Goal: Information Seeking & Learning: Learn about a topic

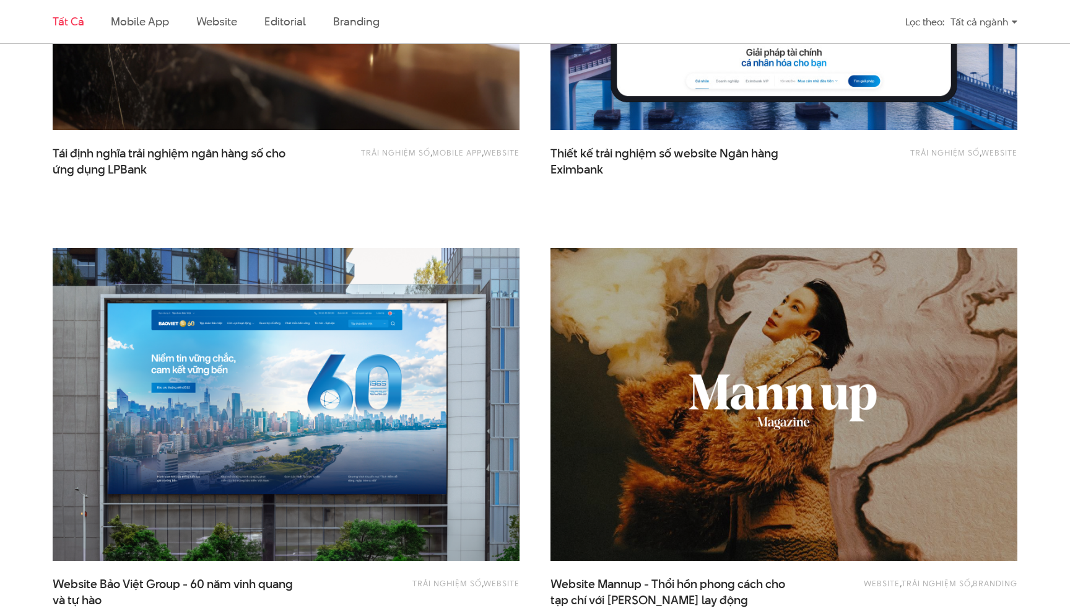
scroll to position [1044, 0]
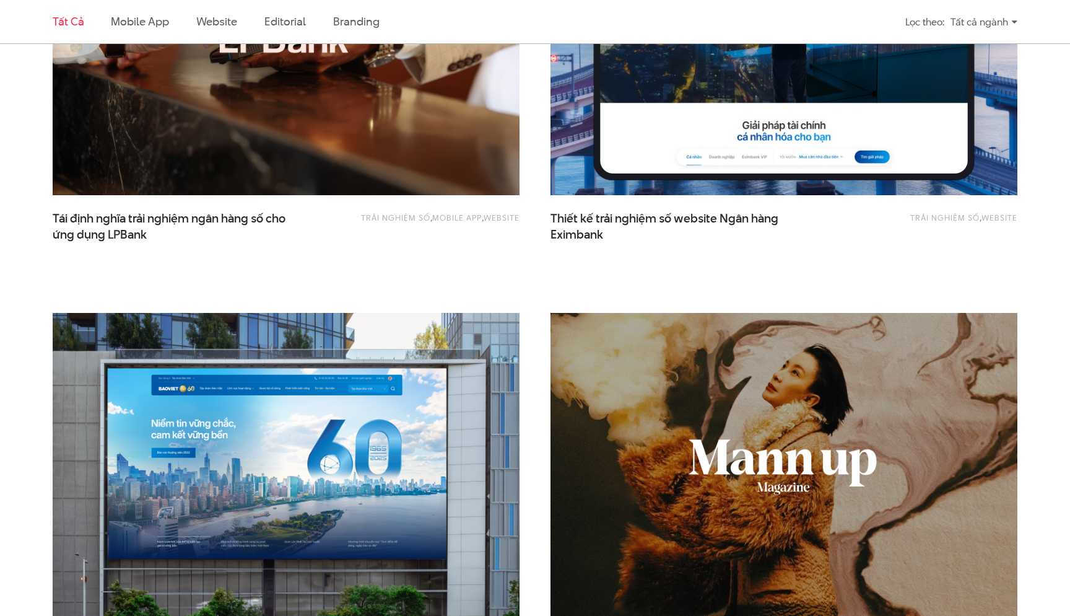
click at [635, 157] on img at bounding box center [783, 39] width 513 height 344
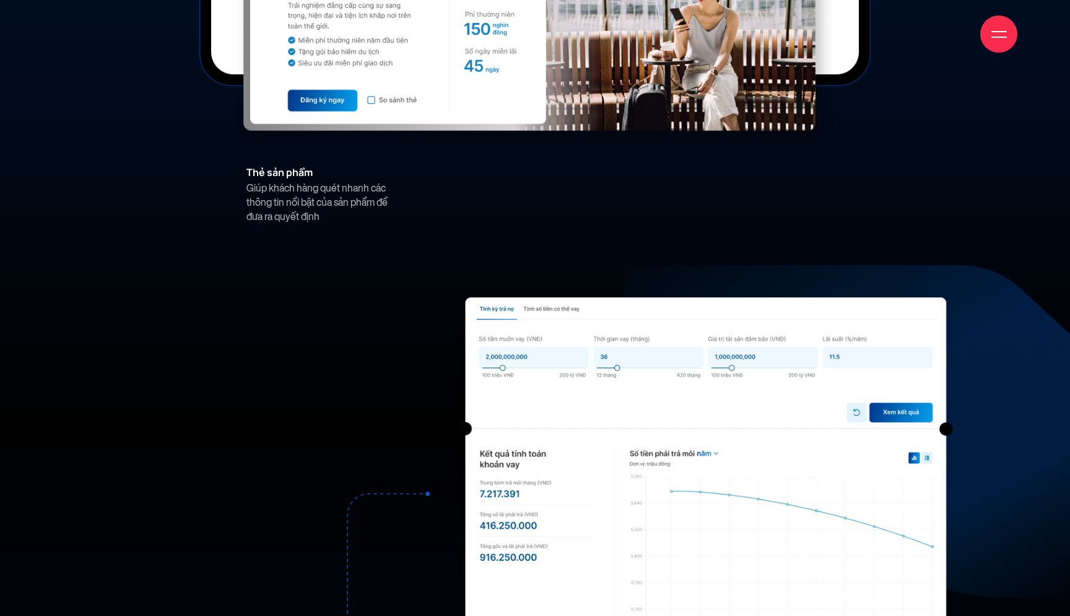
scroll to position [8029, 0]
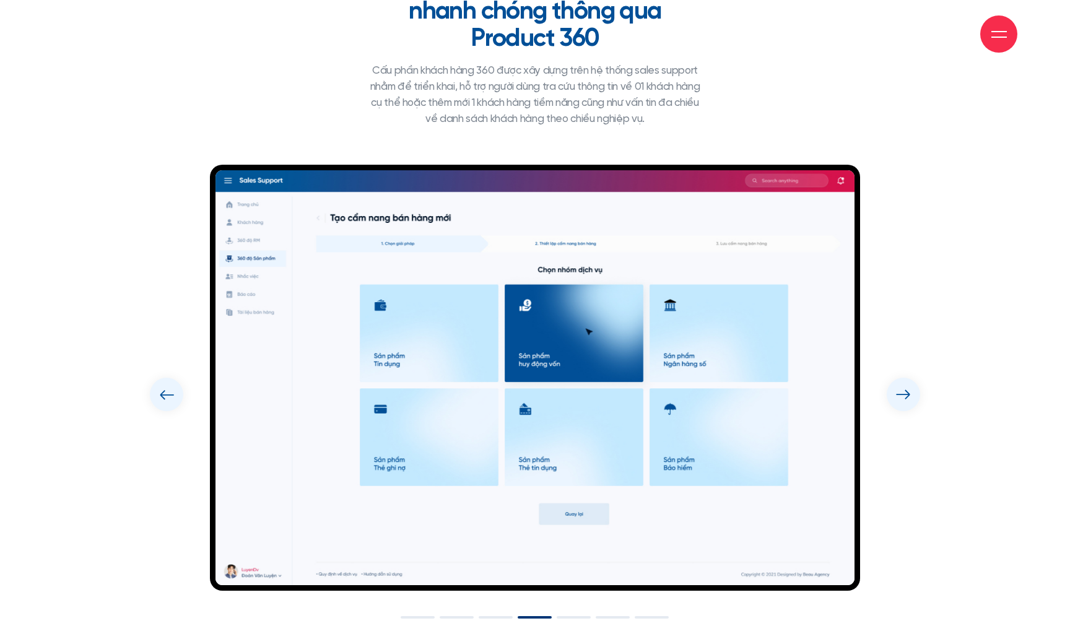
scroll to position [6251, 0]
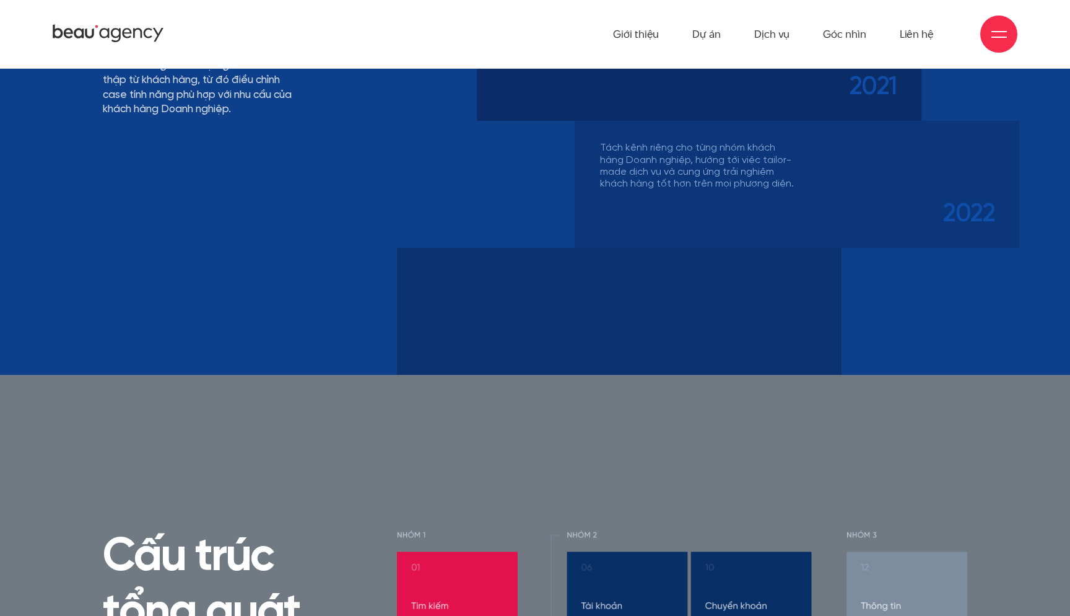
scroll to position [5621, 0]
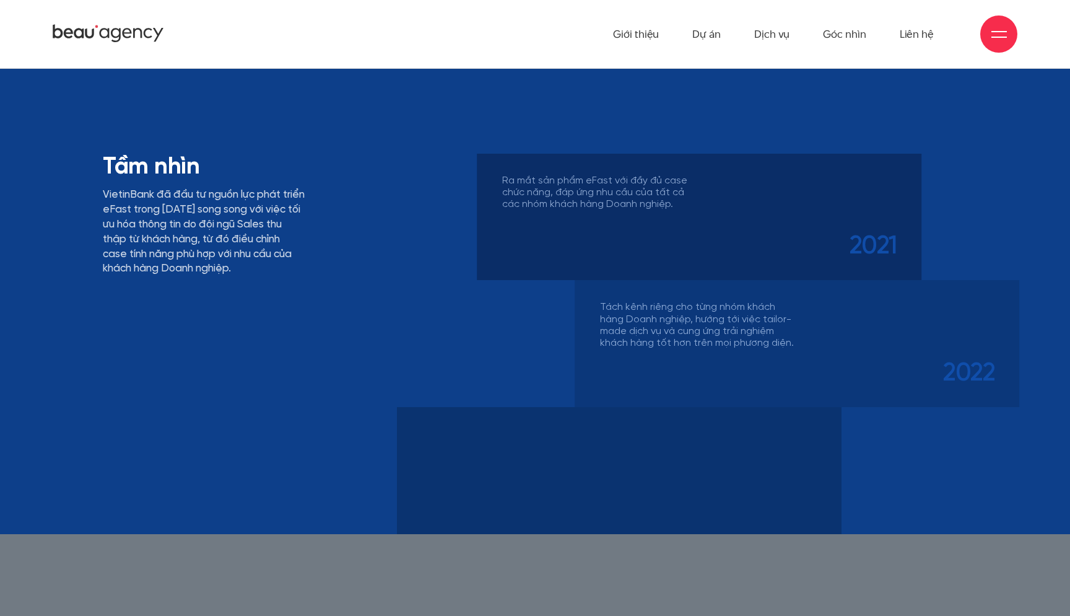
click at [725, 39] on ul "Giới thiệu Dự án Dịch vụ Góc nhìn Liên hệ" at bounding box center [773, 34] width 321 height 68
click at [713, 39] on link "Dự án" at bounding box center [706, 34] width 28 height 68
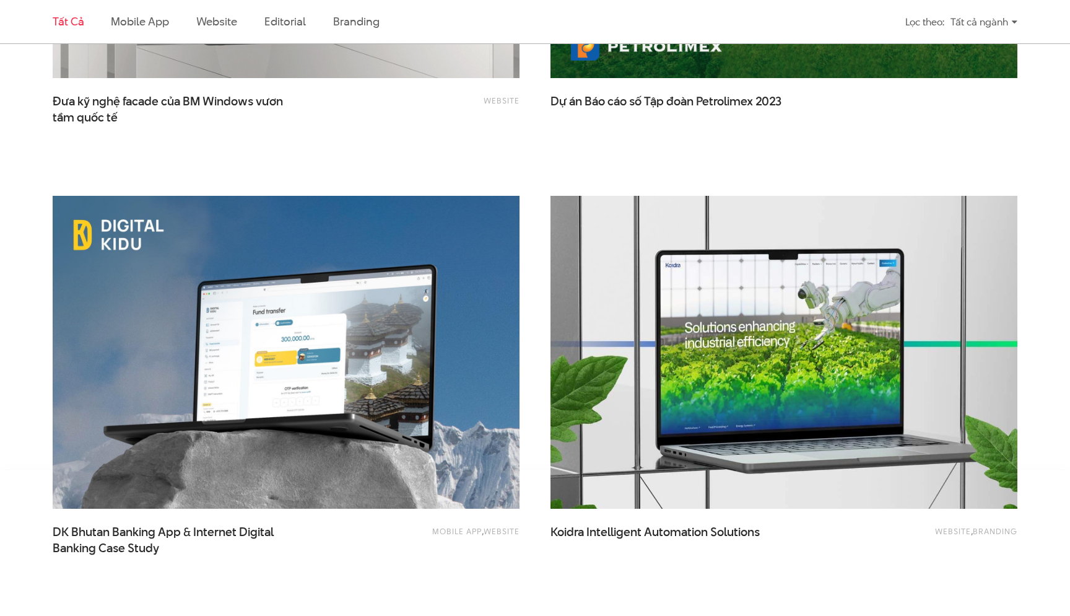
scroll to position [2597, 0]
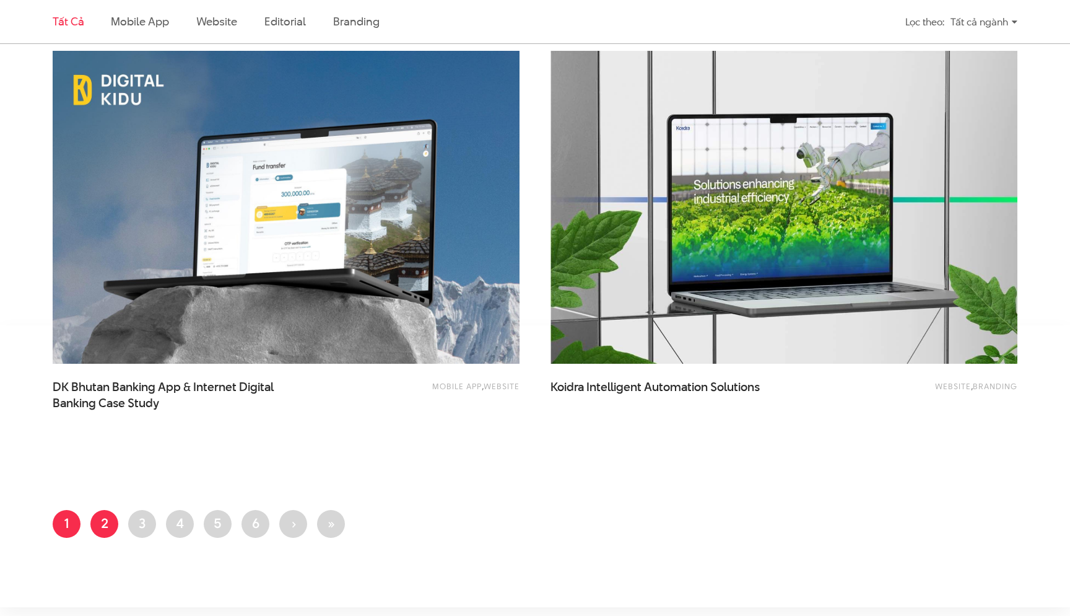
click at [107, 521] on link "Trang 2" at bounding box center [104, 524] width 28 height 28
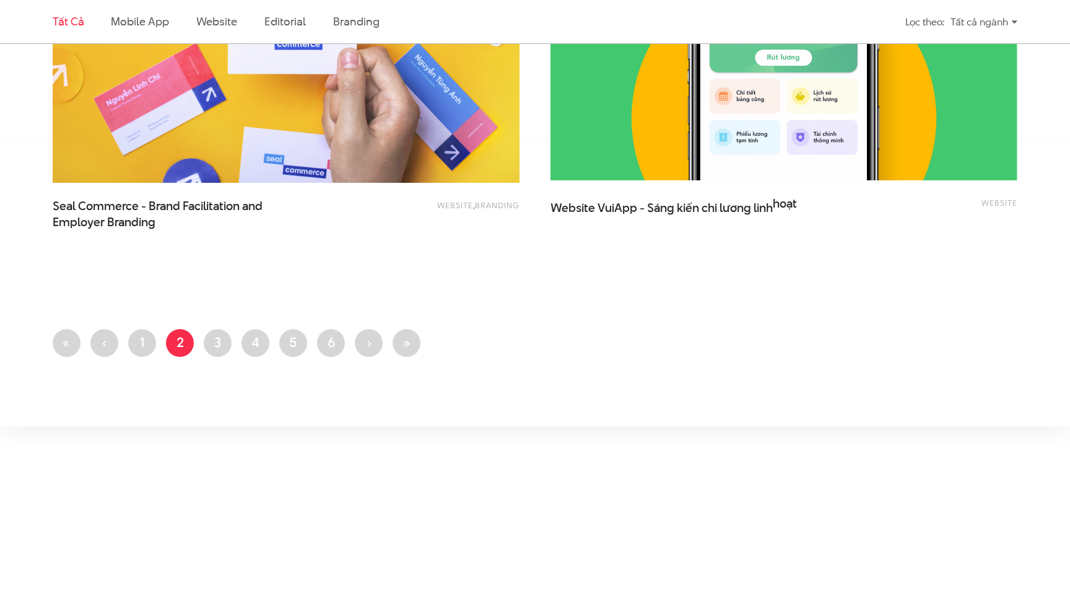
scroll to position [2834, 0]
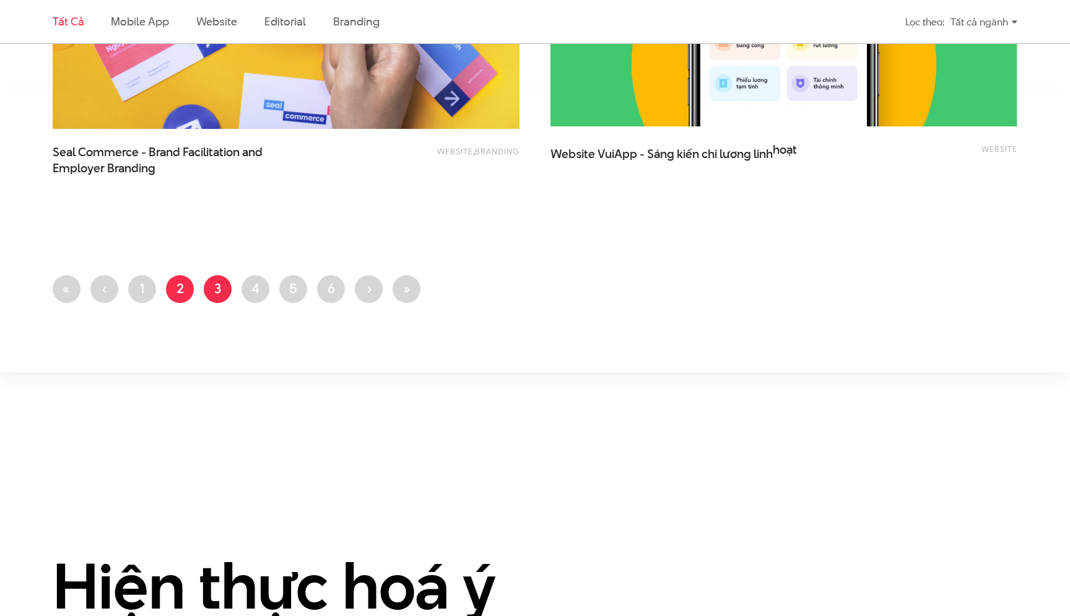
click at [219, 283] on link "Trang 3" at bounding box center [218, 289] width 28 height 28
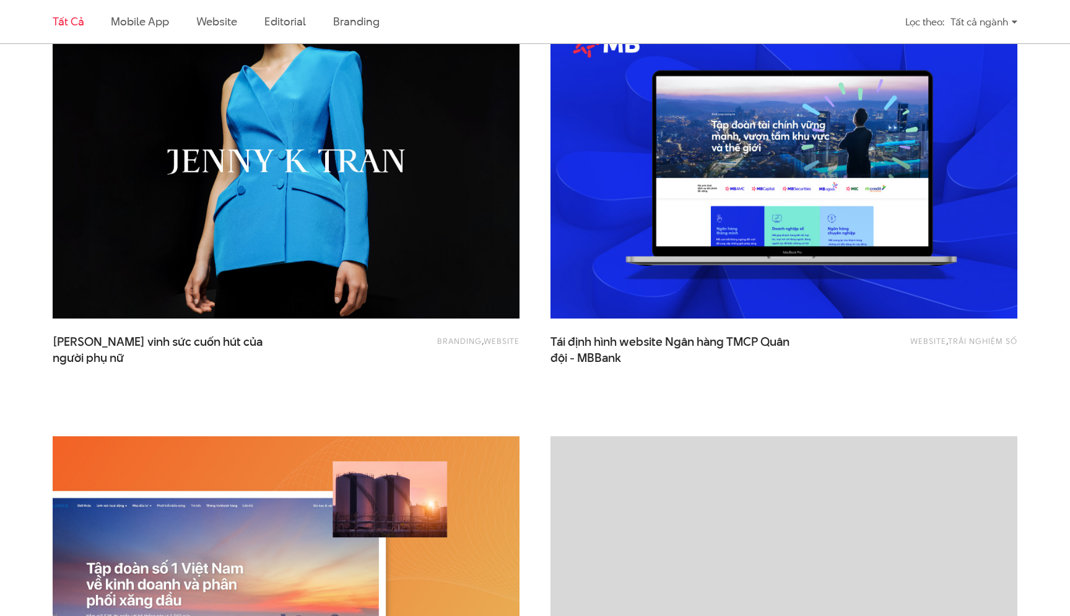
scroll to position [943, 0]
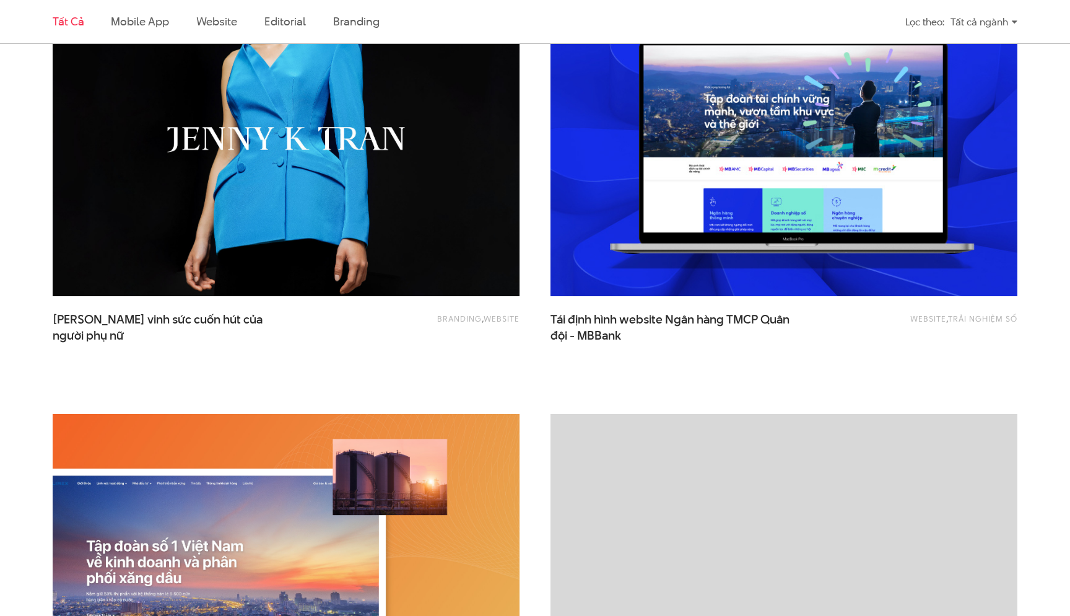
click at [653, 207] on img at bounding box center [783, 140] width 513 height 344
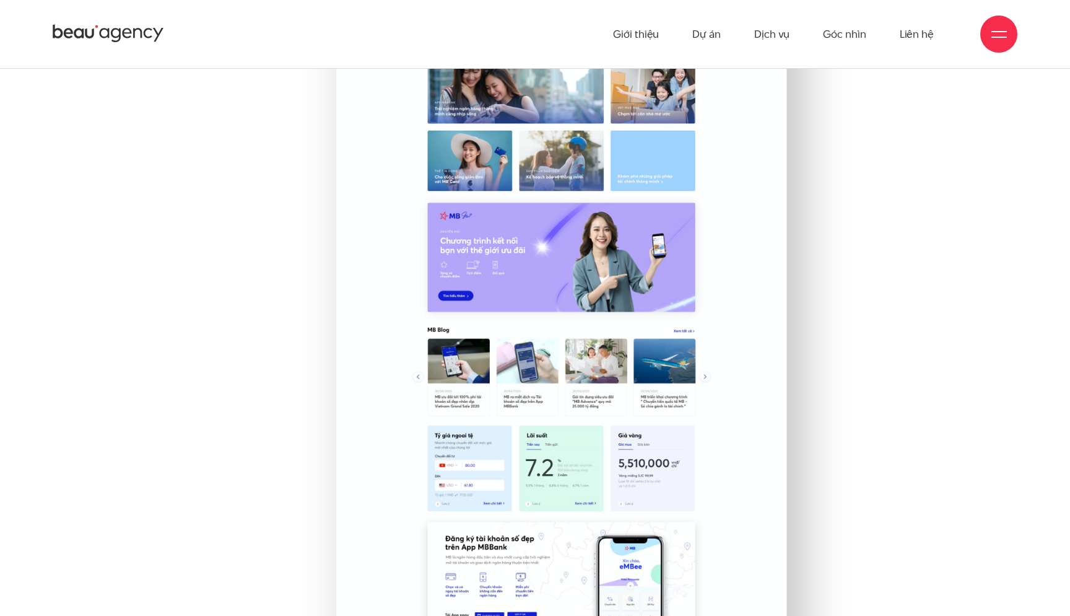
scroll to position [9250, 0]
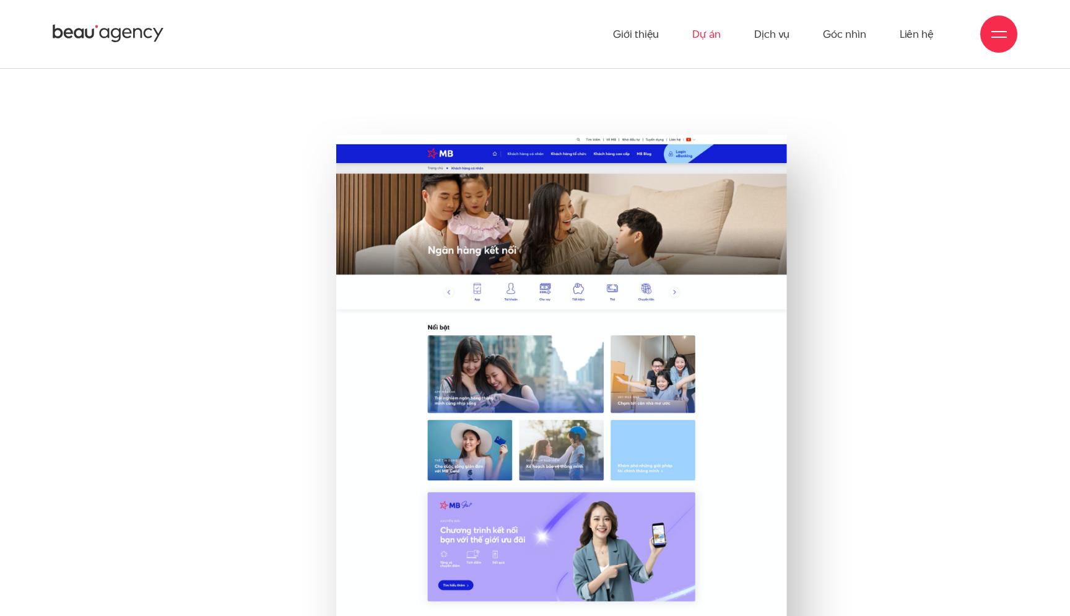
click at [700, 33] on link "Dự án" at bounding box center [706, 34] width 28 height 68
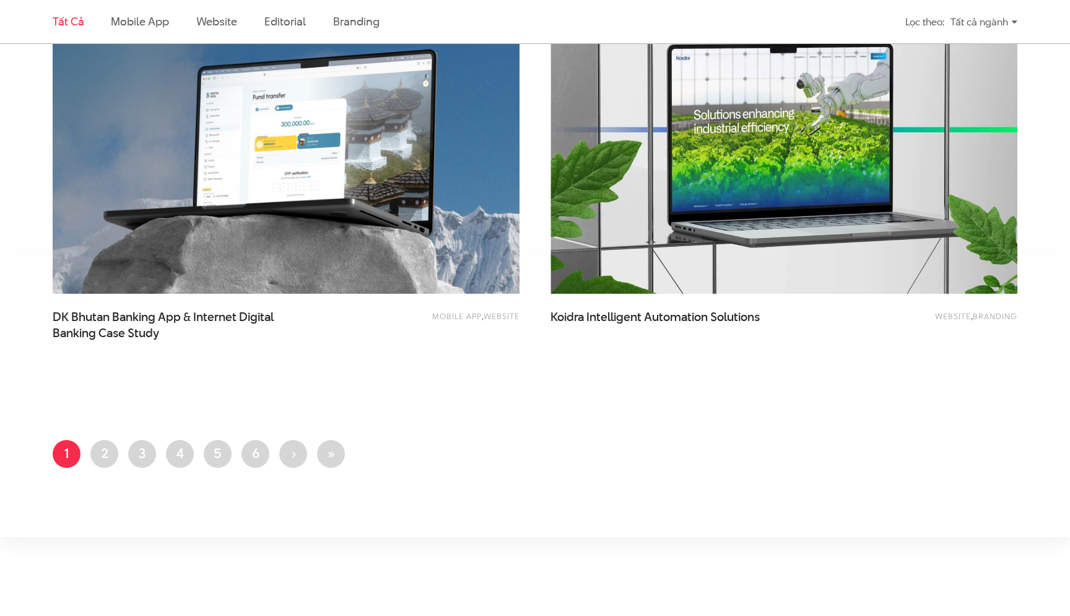
scroll to position [2614, 0]
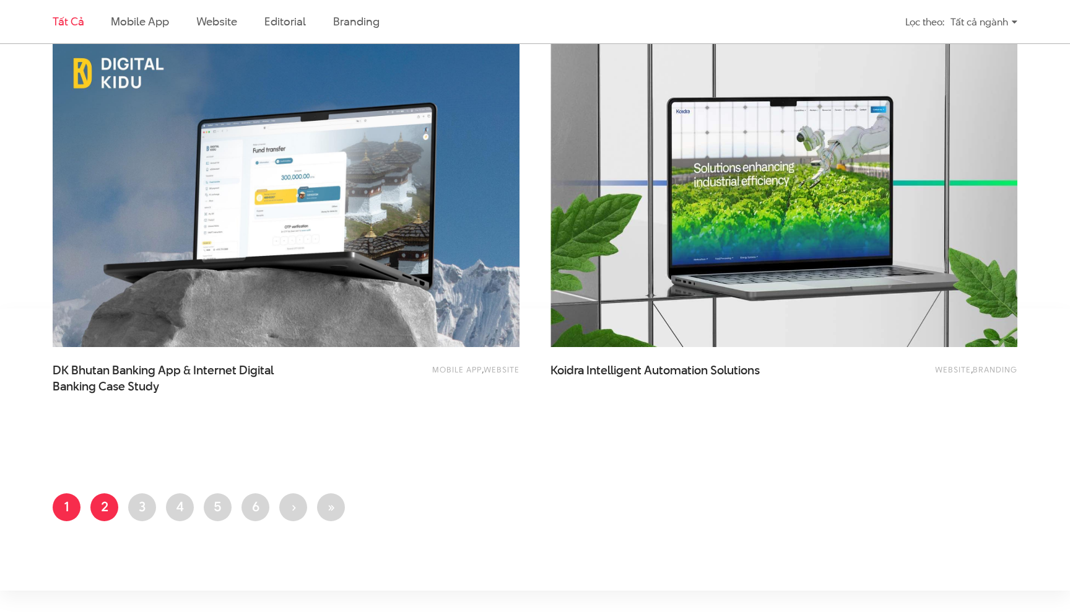
click at [107, 502] on link "Trang 2" at bounding box center [104, 507] width 28 height 28
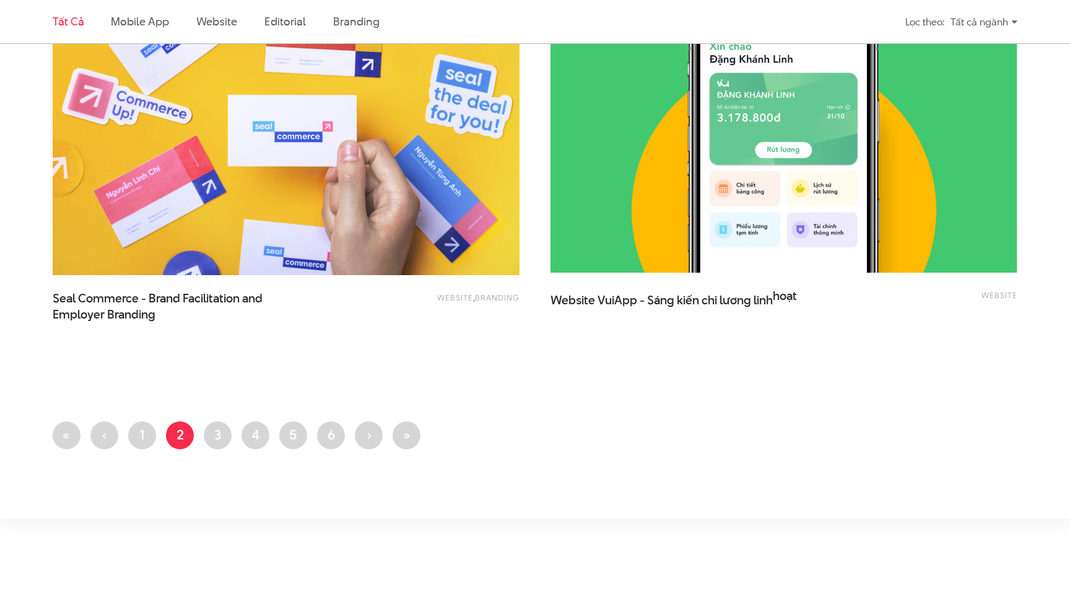
scroll to position [2732, 0]
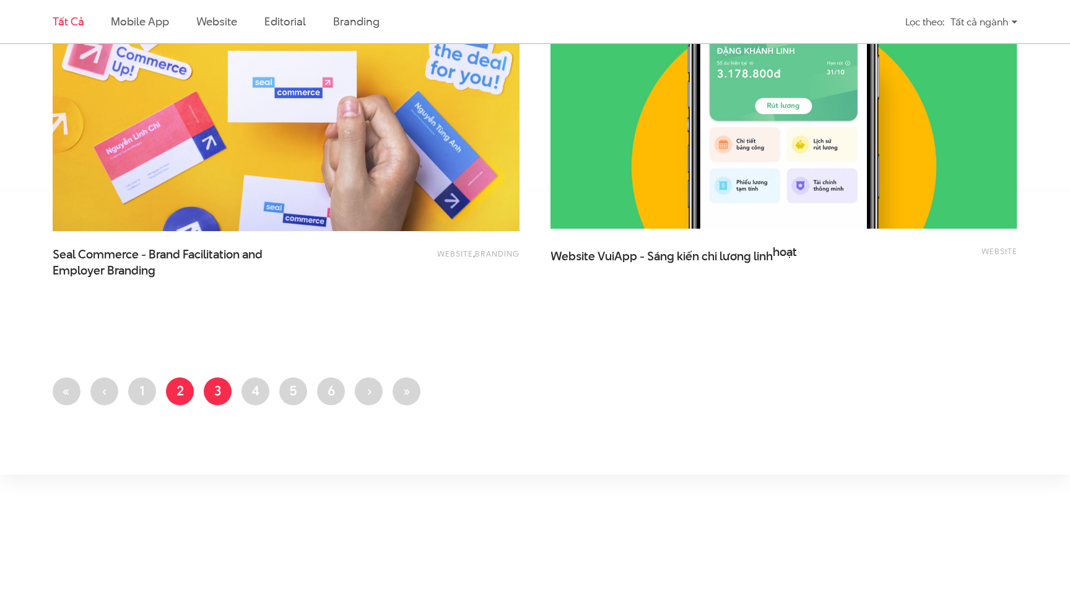
click at [219, 395] on link "Trang 3" at bounding box center [218, 391] width 28 height 28
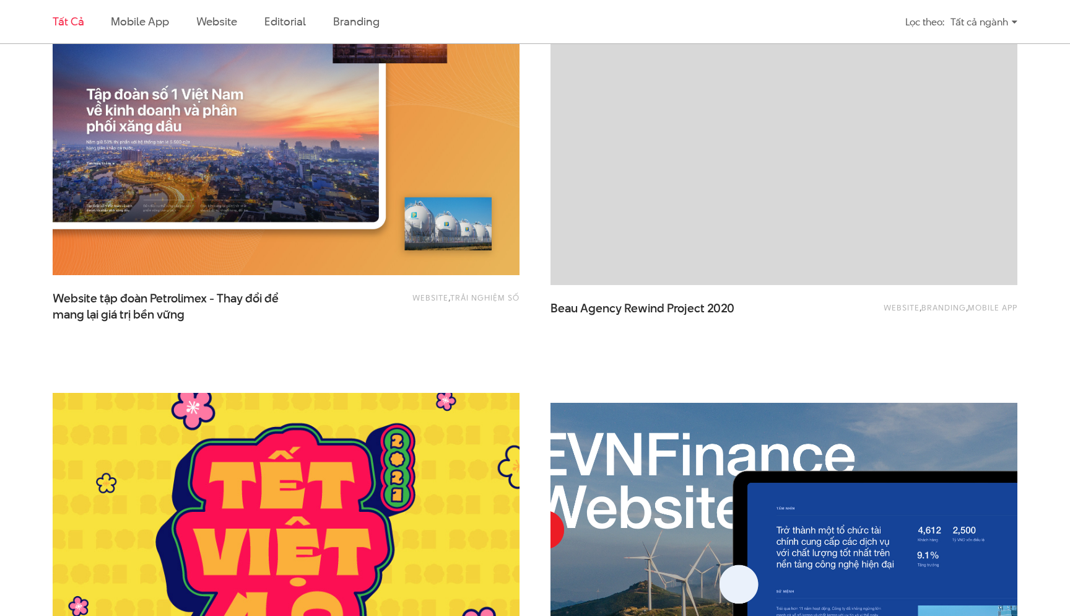
scroll to position [1289, 0]
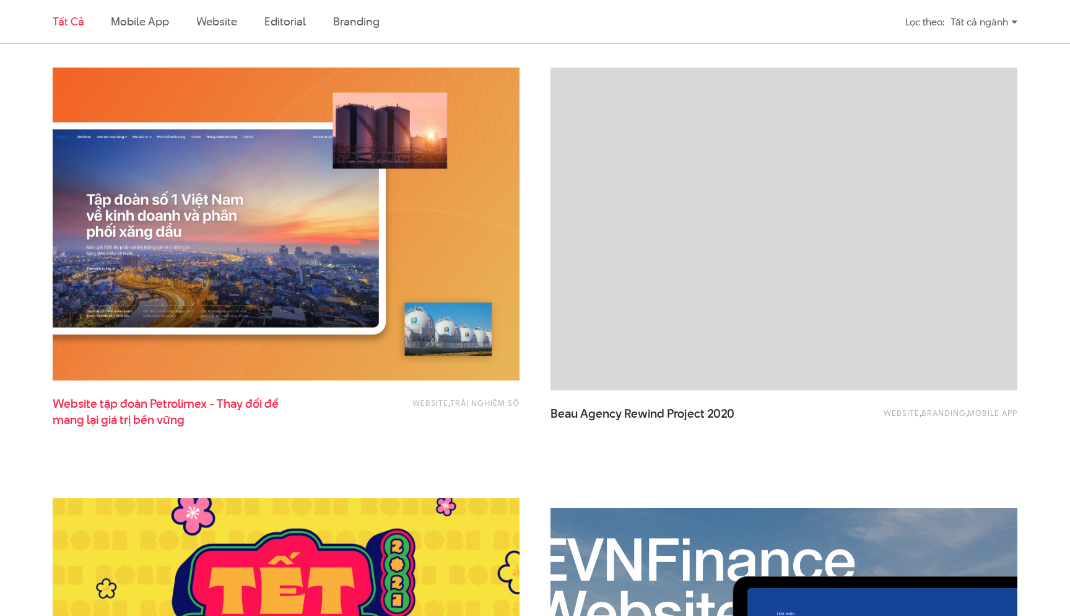
click at [229, 402] on span "Website tập đoàn Petrolimex - Thay đổi để mang lại giá trị bền vững" at bounding box center [177, 411] width 248 height 31
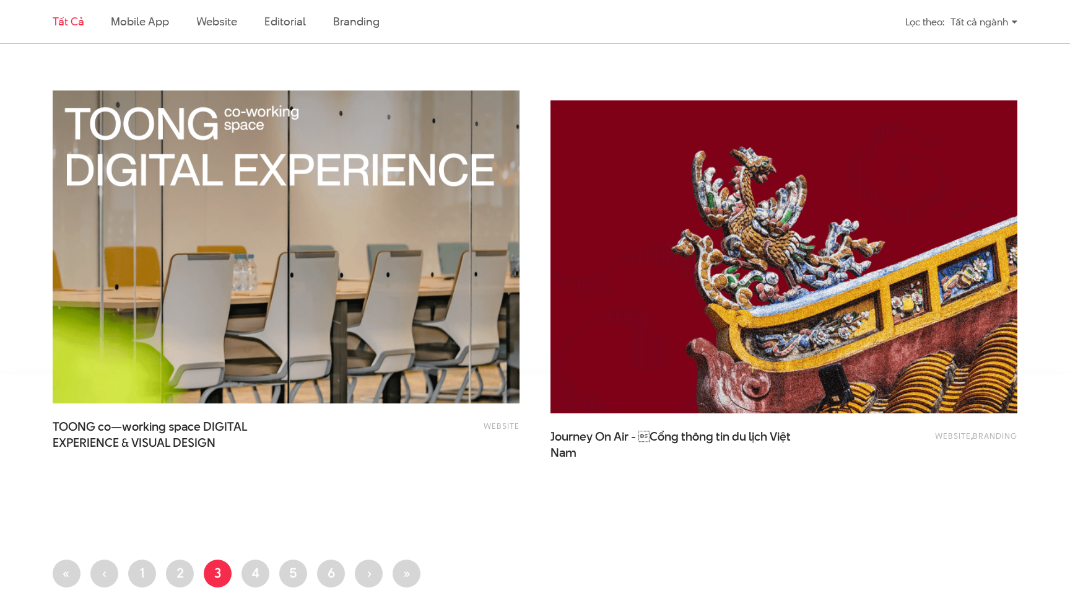
scroll to position [2613, 0]
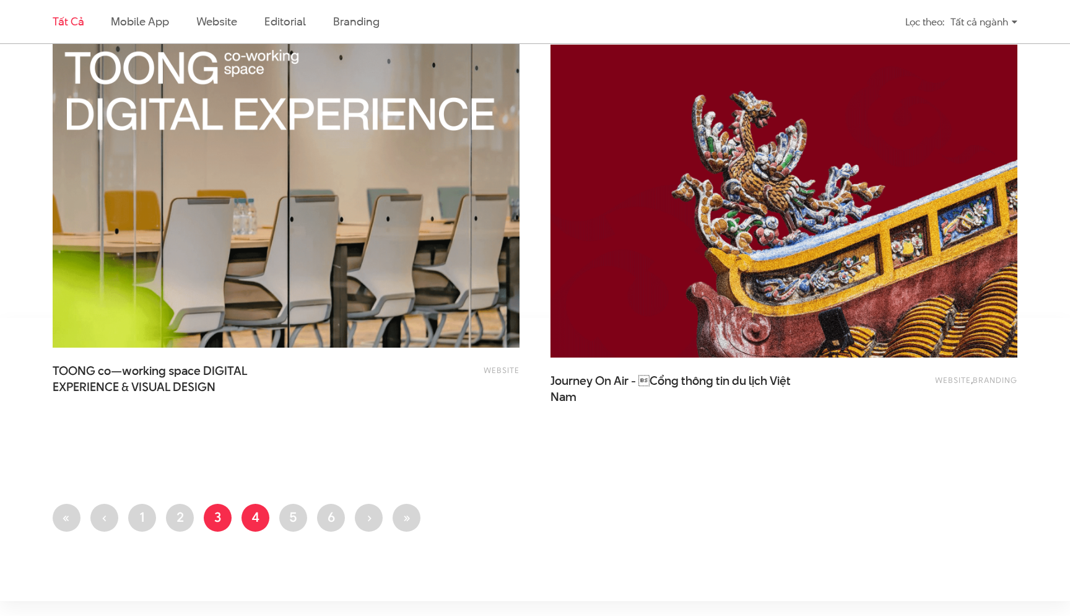
click at [246, 519] on link "Trang 4" at bounding box center [256, 517] width 28 height 28
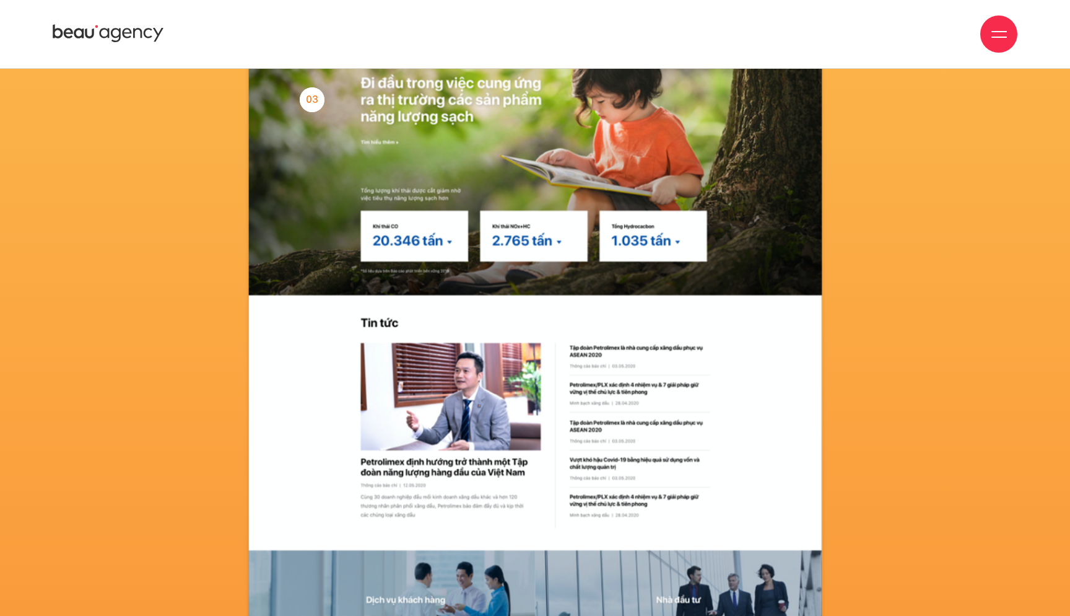
scroll to position [7855, 0]
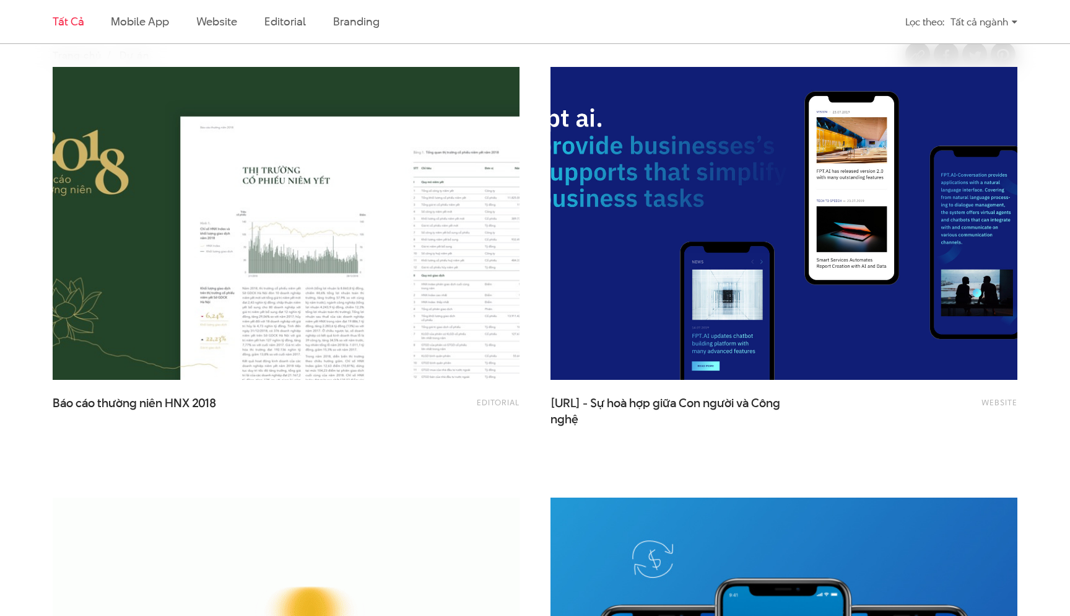
scroll to position [406, 0]
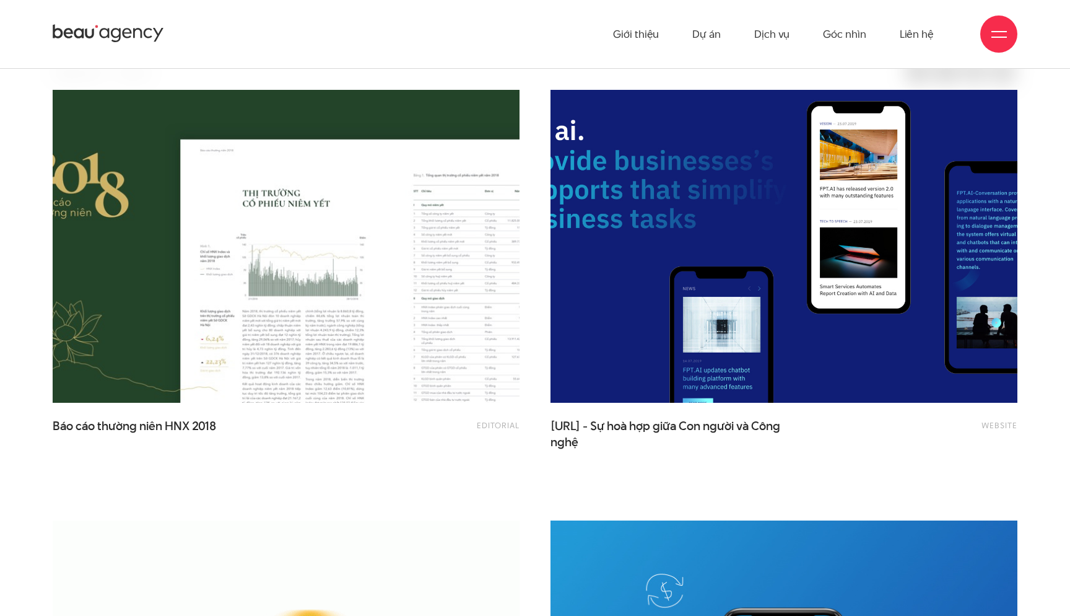
click at [618, 360] on img at bounding box center [783, 246] width 513 height 344
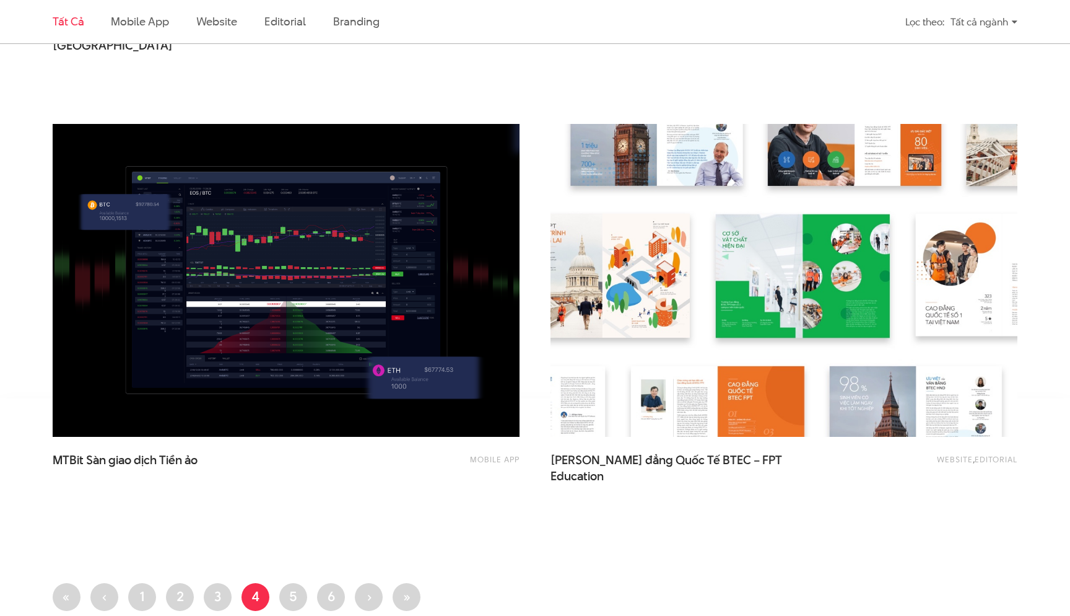
scroll to position [2640, 0]
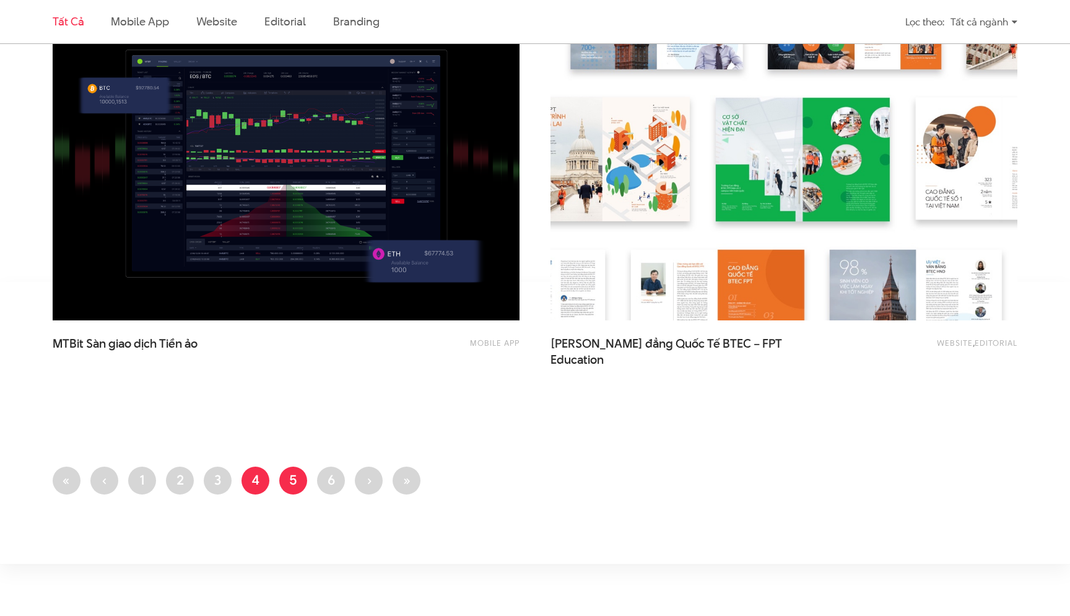
click at [294, 479] on link "Trang 5" at bounding box center [293, 480] width 28 height 28
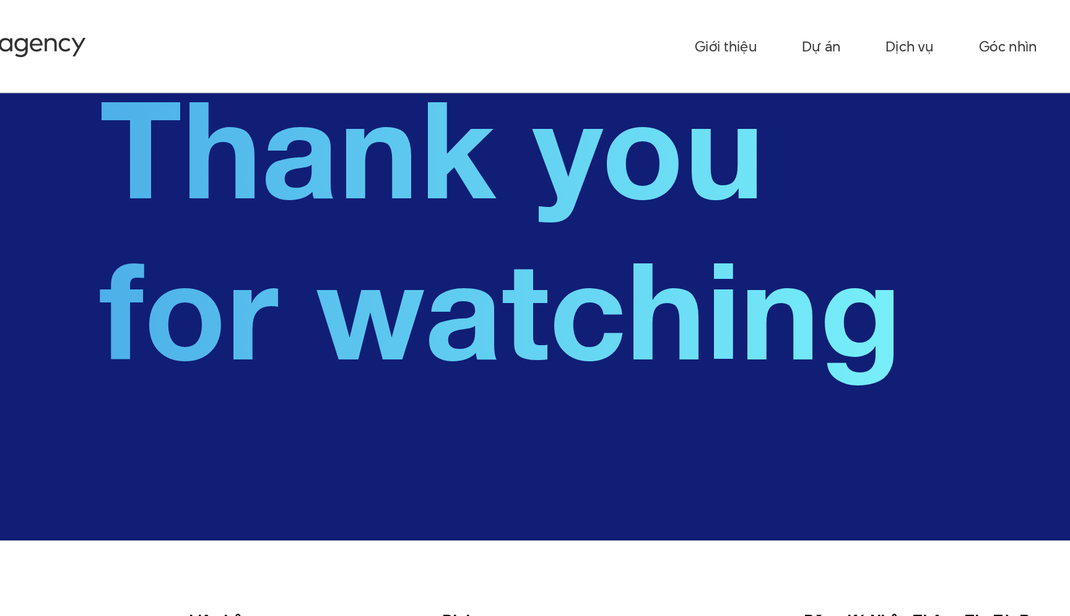
scroll to position [11568, 0]
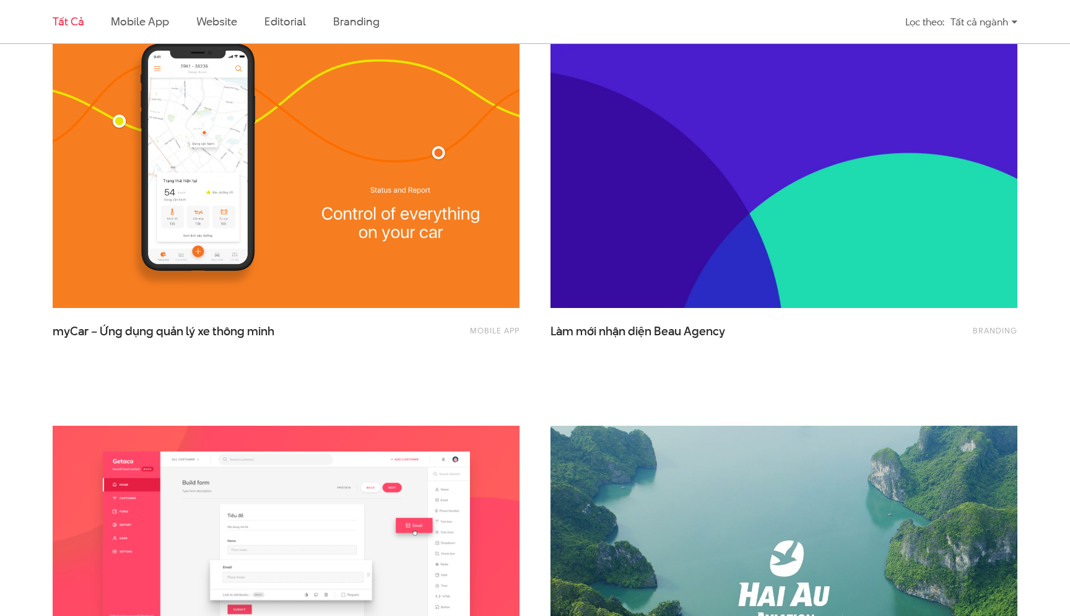
scroll to position [1782, 0]
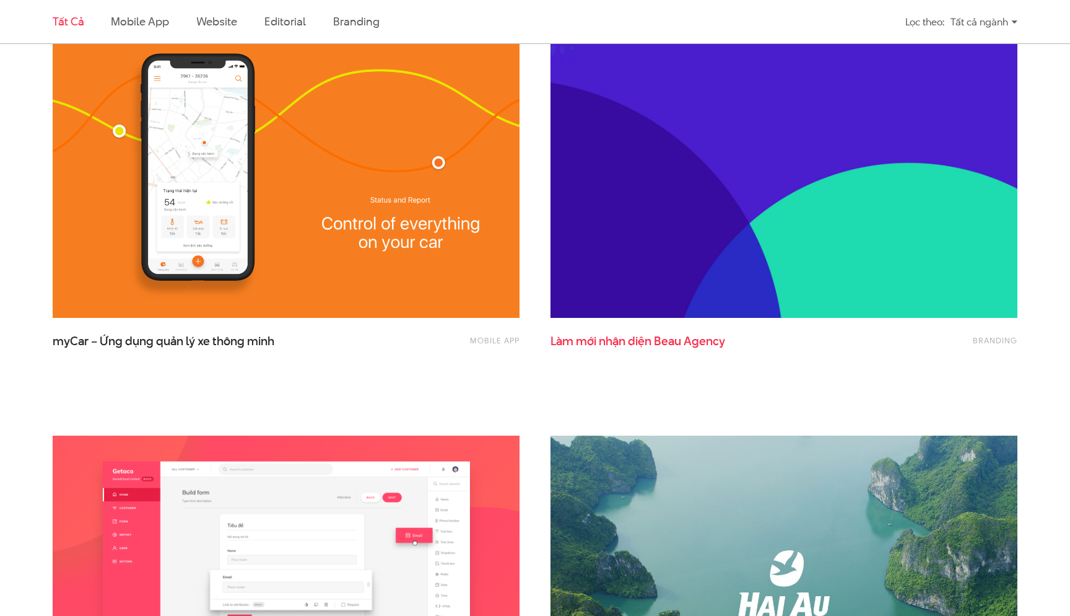
click at [617, 339] on span "nhận" at bounding box center [612, 341] width 27 height 17
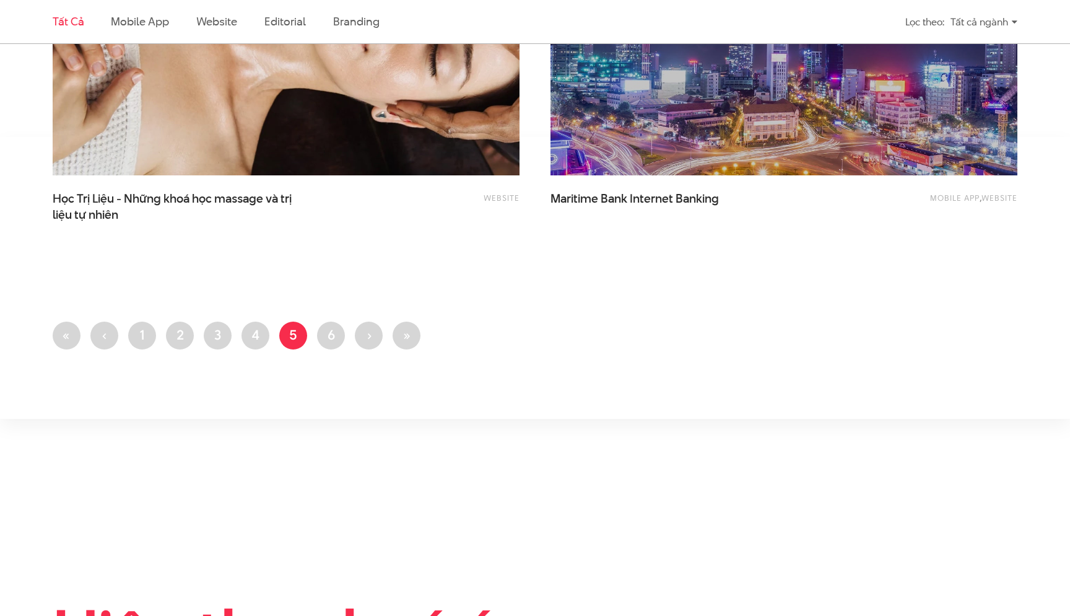
scroll to position [2593, 0]
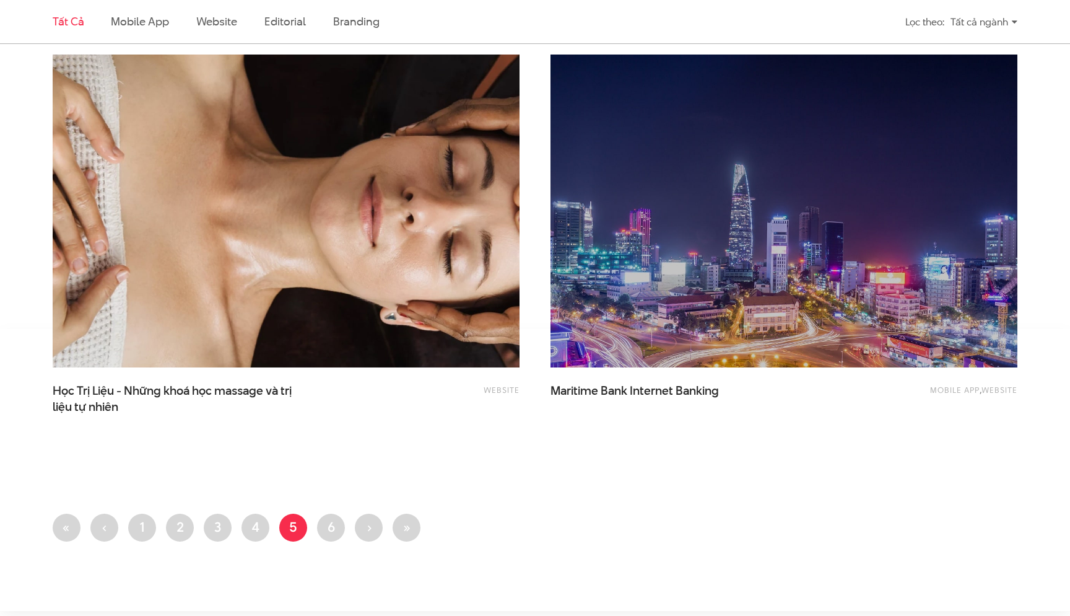
click at [481, 307] on img at bounding box center [285, 211] width 513 height 344
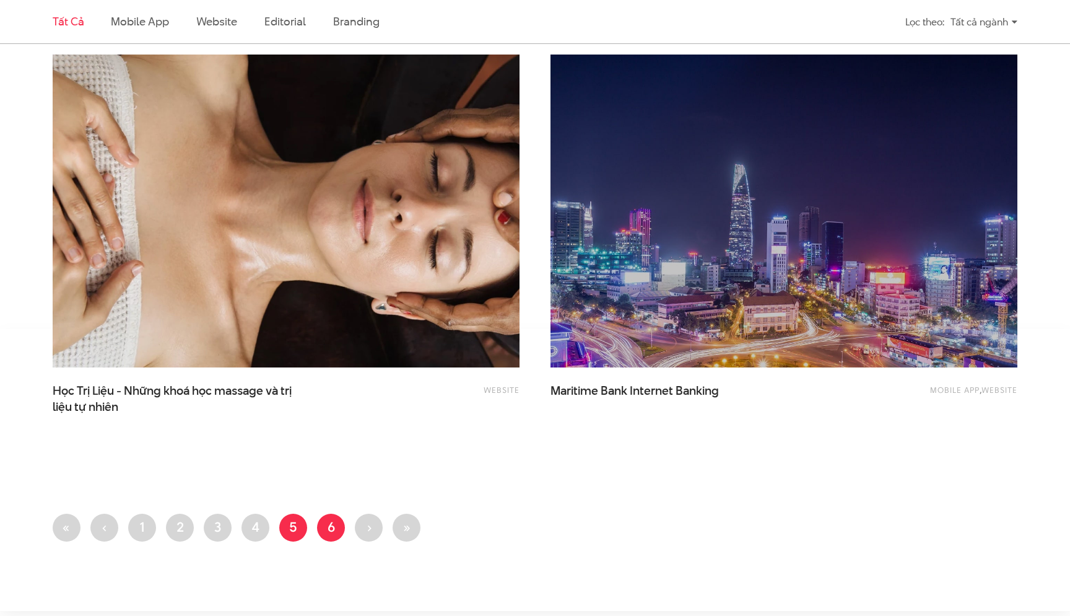
click at [330, 526] on link "Trang 6" at bounding box center [331, 527] width 28 height 28
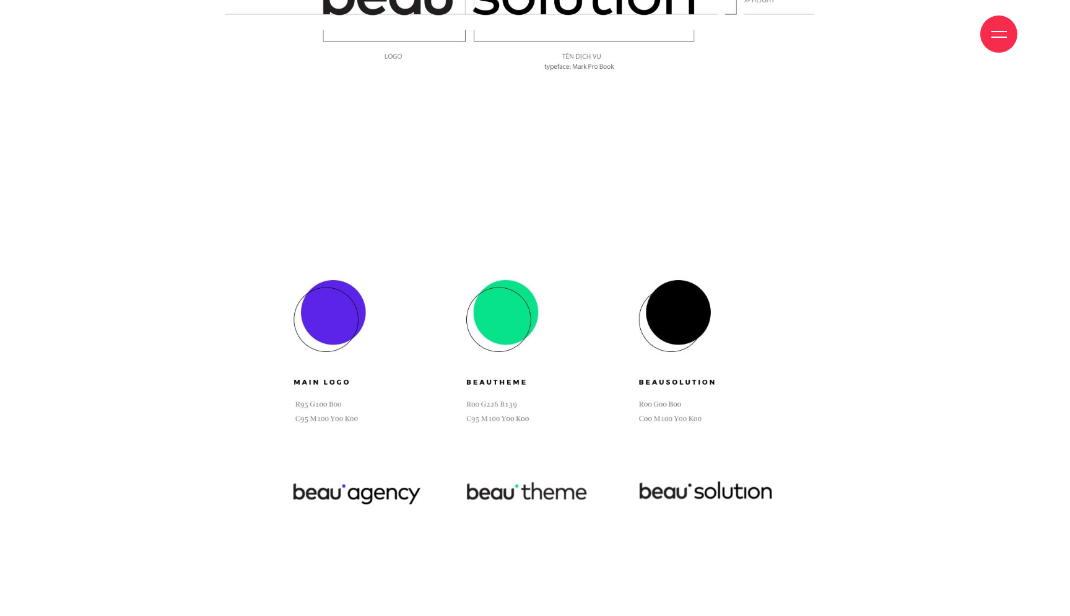
scroll to position [2164, 0]
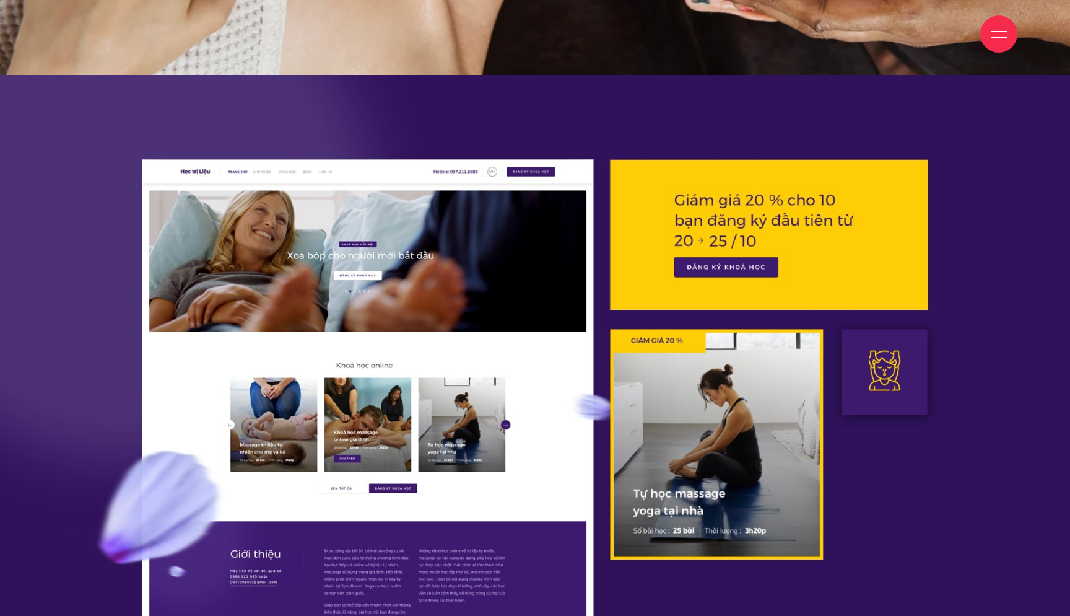
scroll to position [1084, 0]
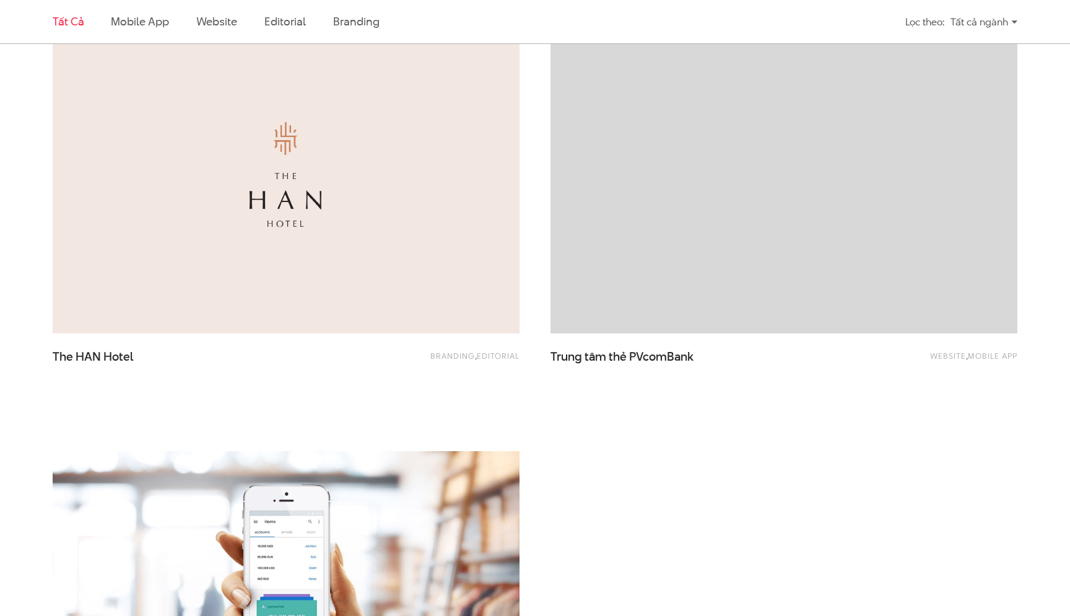
scroll to position [2073, 0]
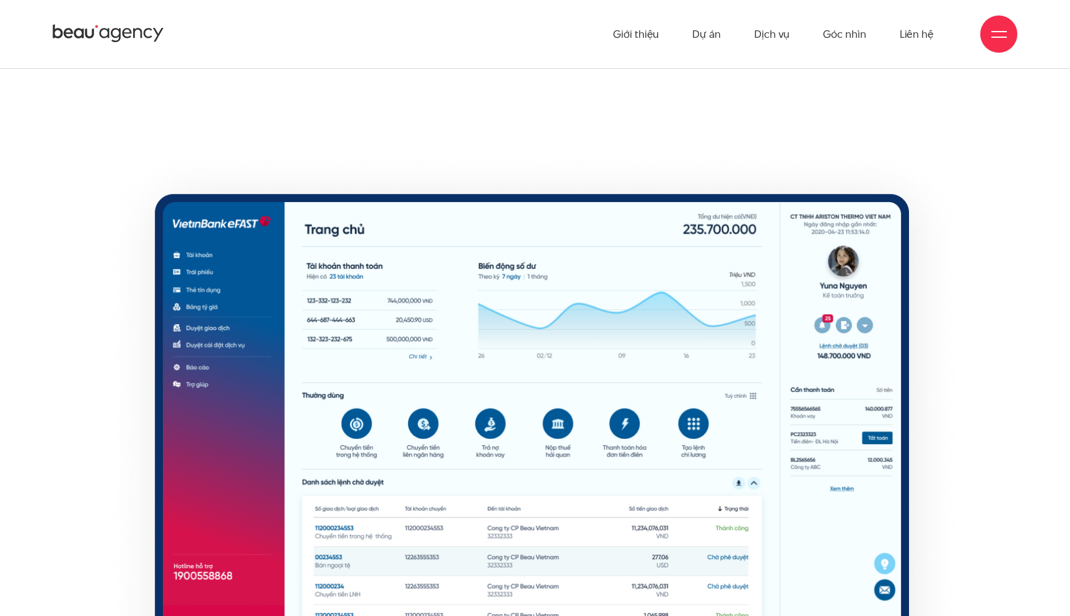
scroll to position [7882, 0]
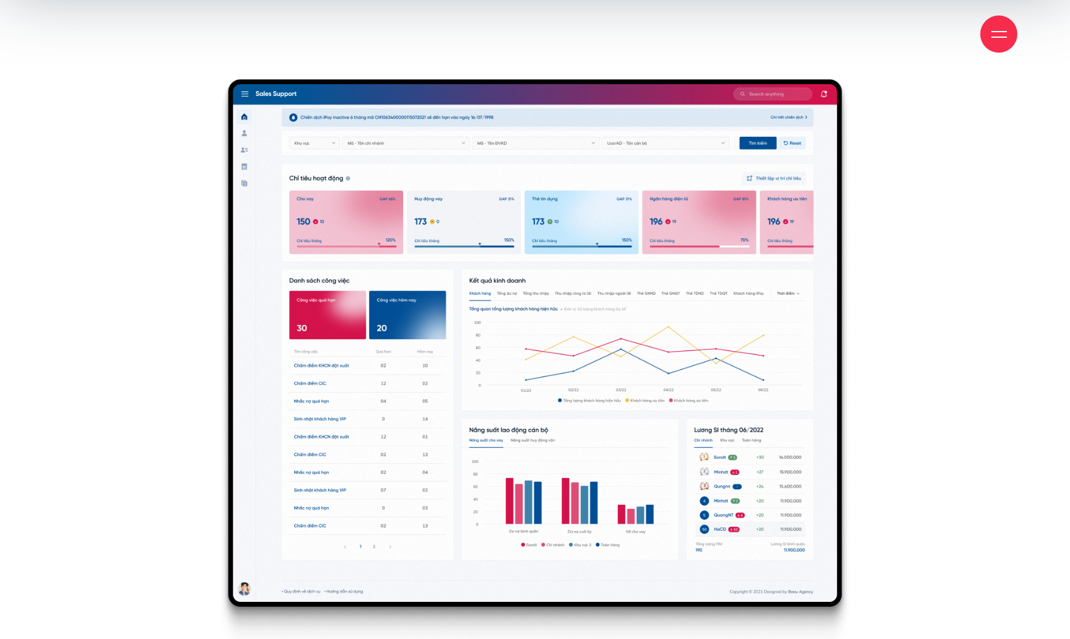
scroll to position [570, 0]
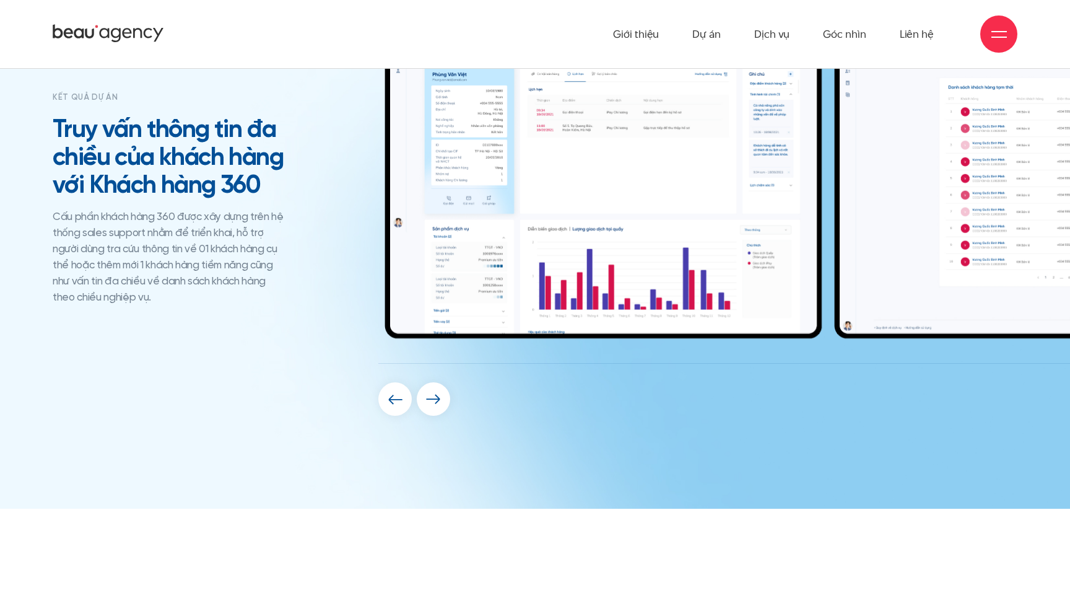
scroll to position [5517, 0]
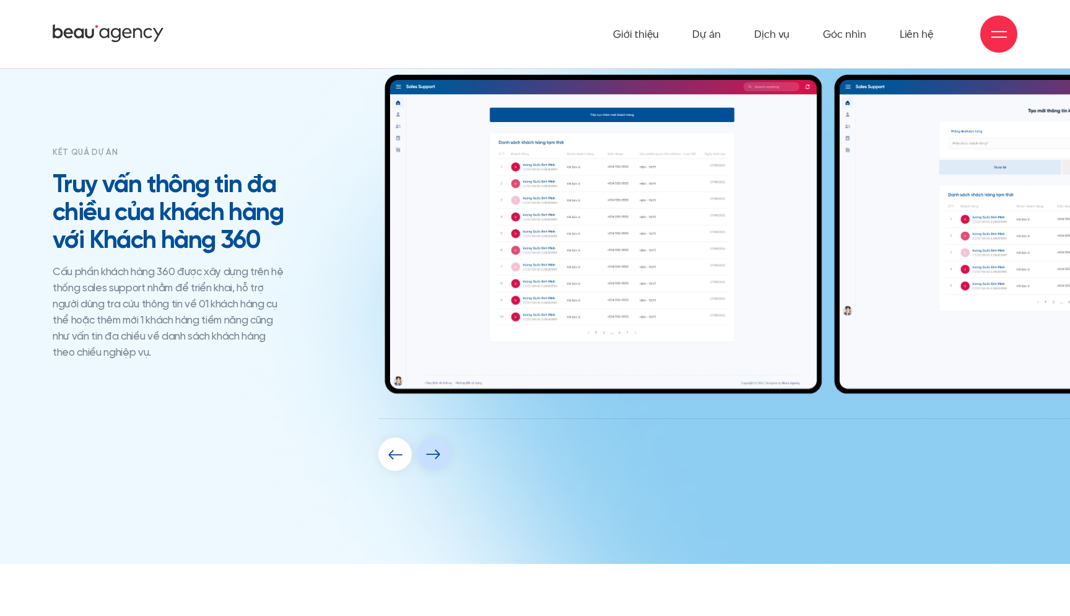
click at [432, 443] on div "Next slide" at bounding box center [433, 453] width 33 height 33
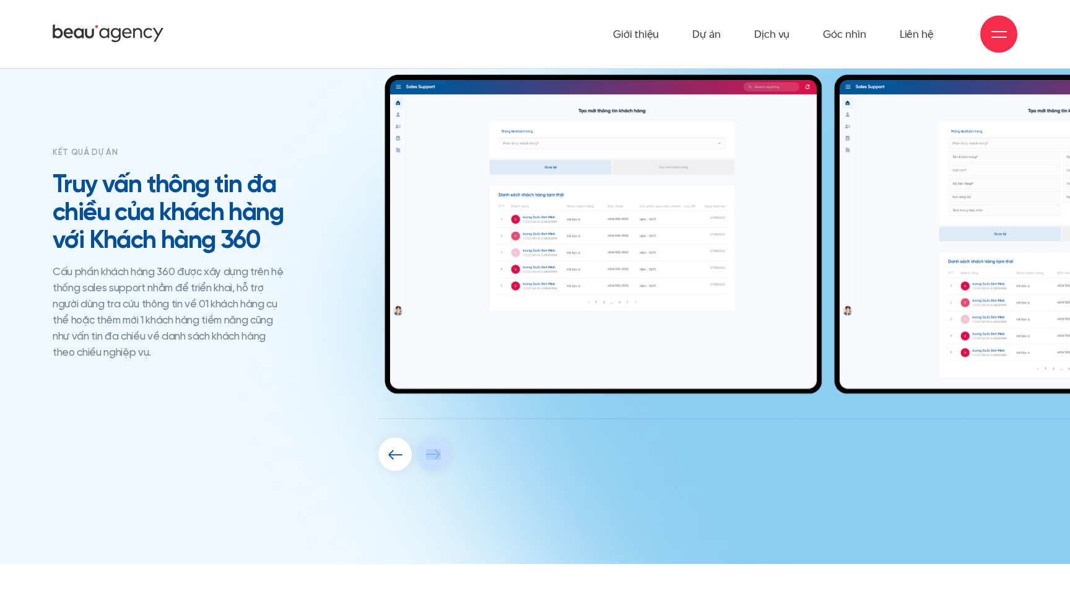
click at [432, 443] on div "Next slide" at bounding box center [433, 453] width 33 height 33
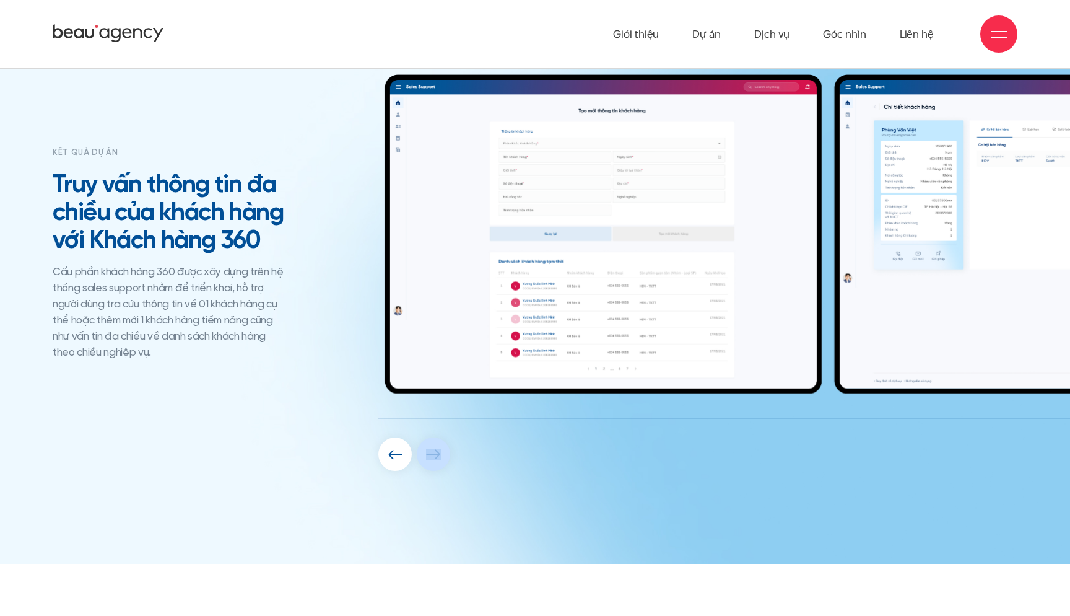
click at [432, 443] on div "Next slide" at bounding box center [433, 453] width 33 height 33
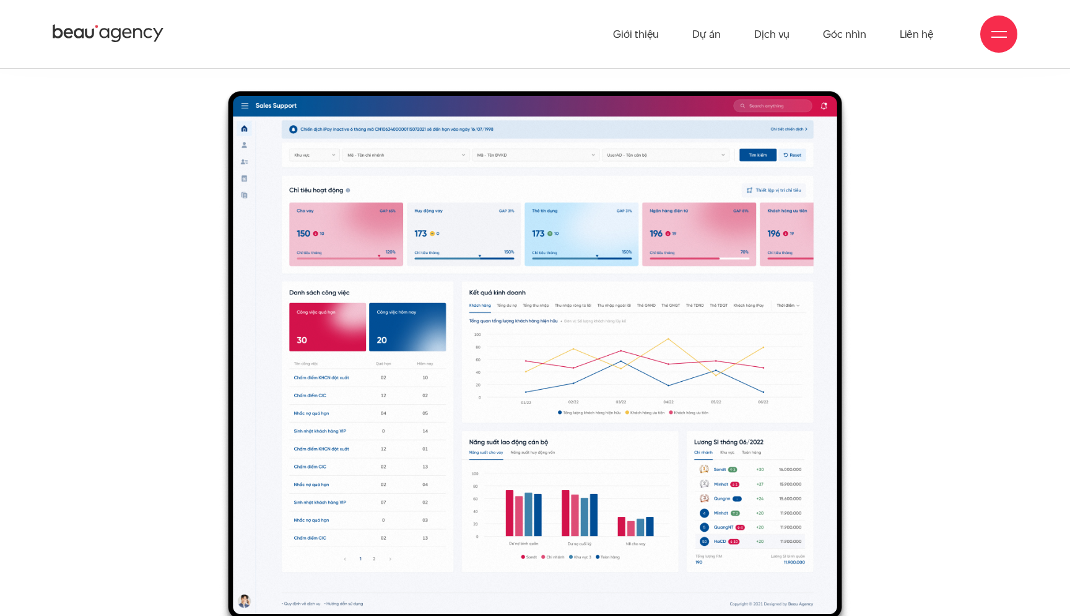
scroll to position [588, 0]
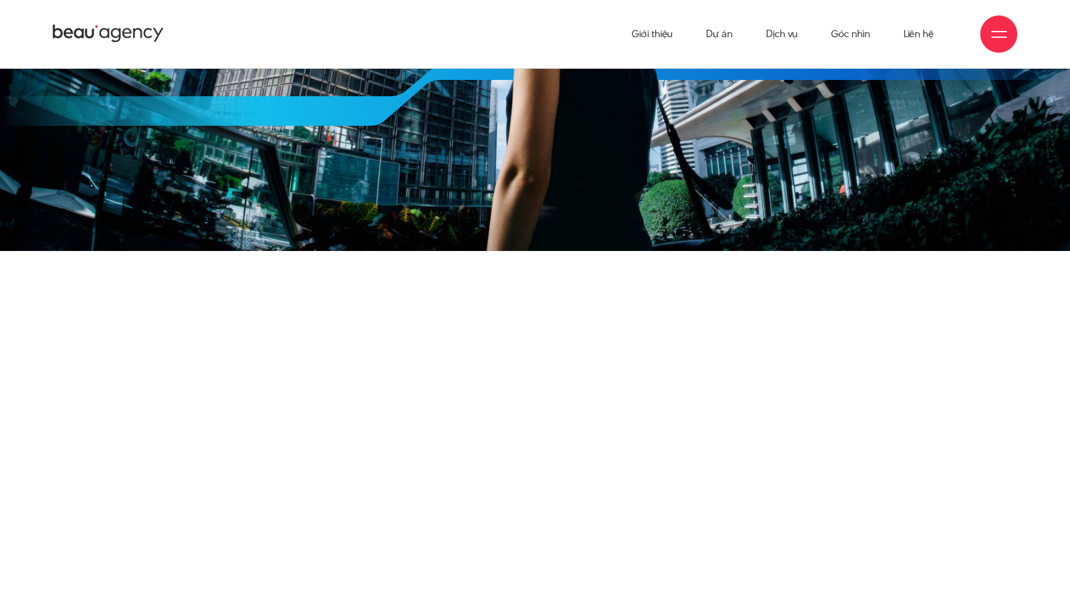
scroll to position [6433, 0]
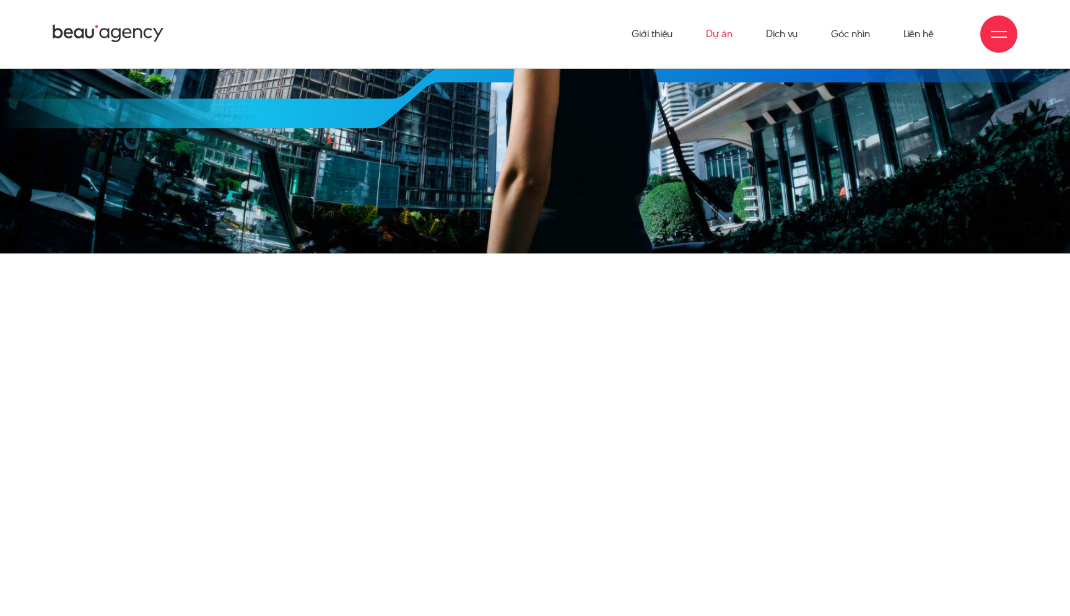
click at [722, 36] on link "Dự án" at bounding box center [719, 34] width 27 height 68
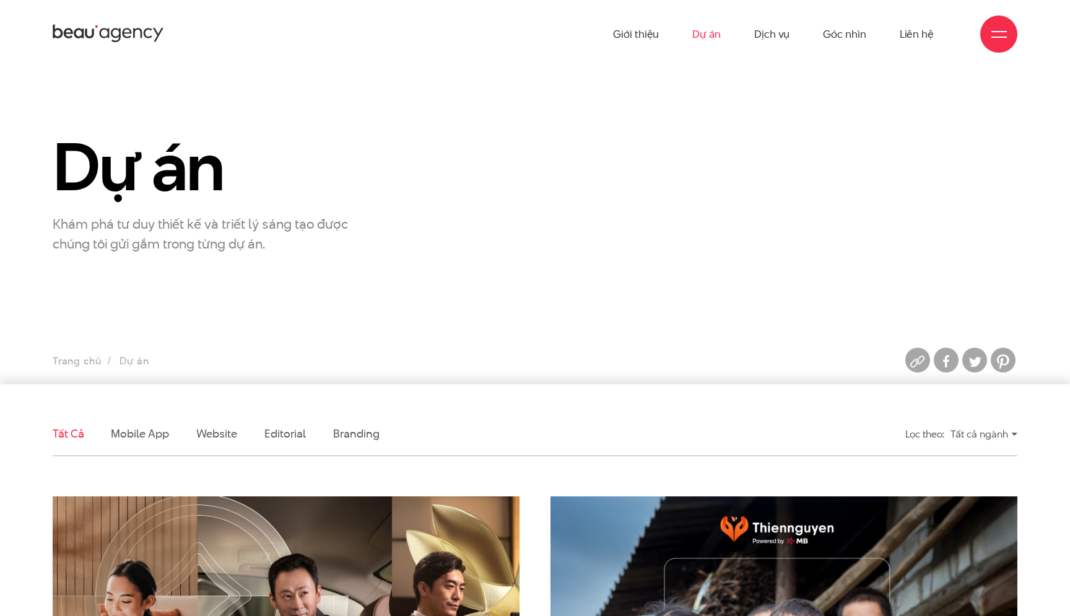
scroll to position [240, 0]
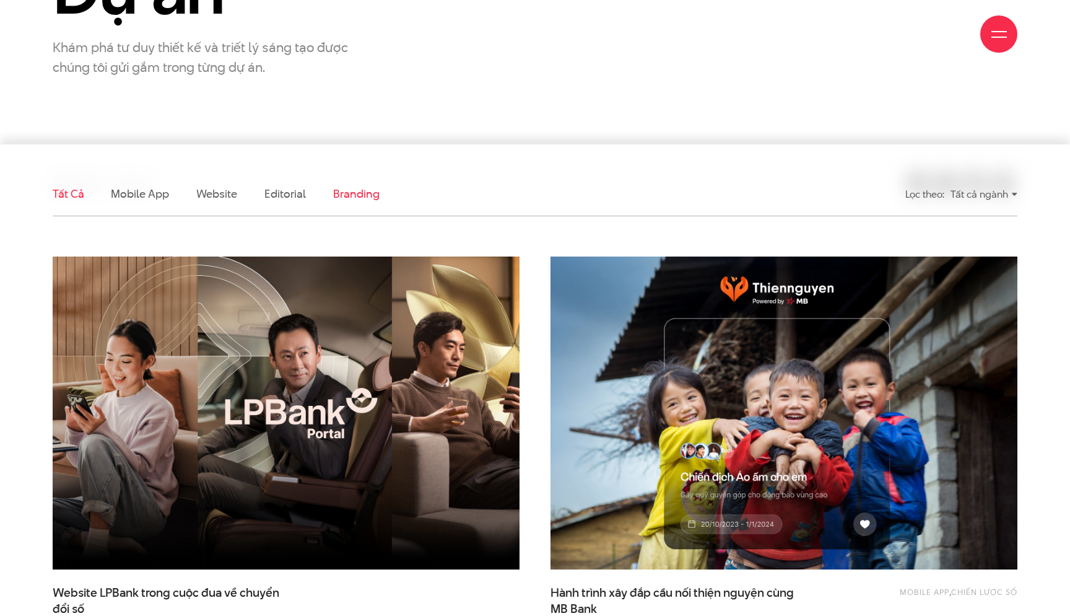
click at [372, 192] on link "Branding" at bounding box center [356, 193] width 46 height 15
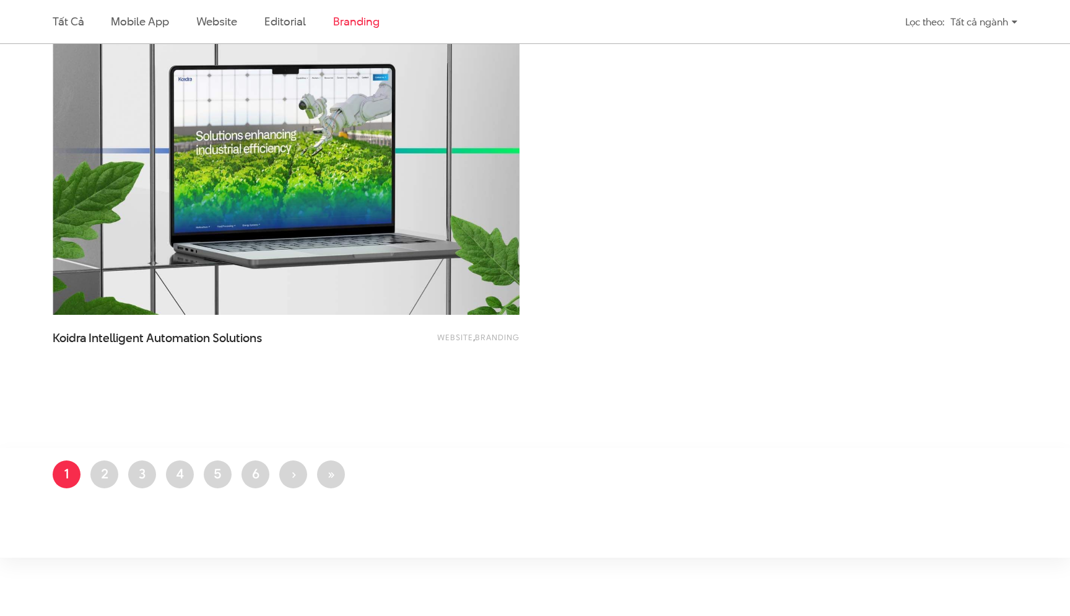
scroll to position [967, 0]
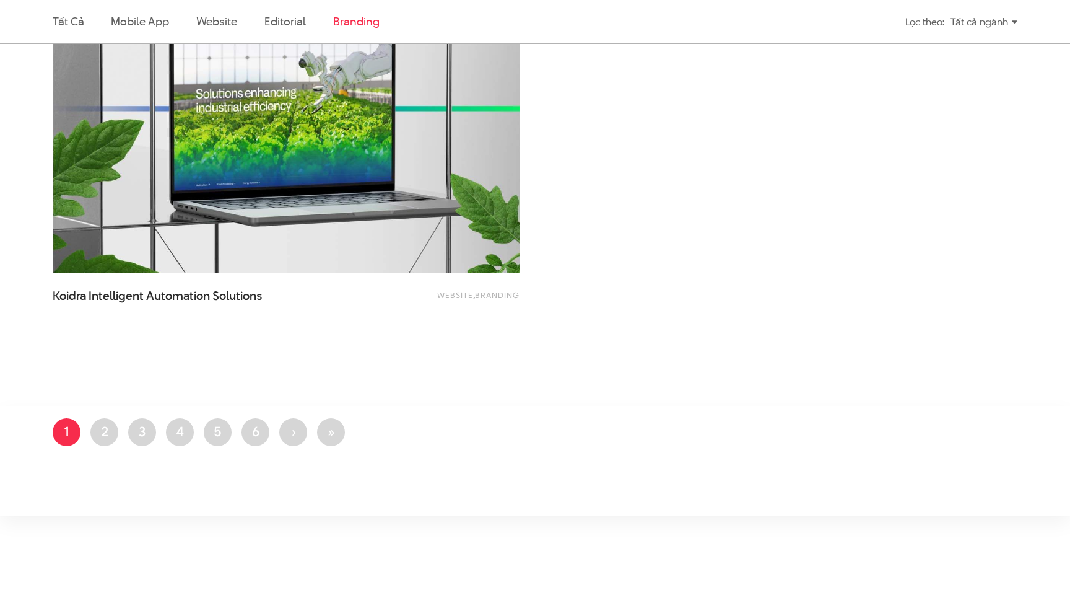
click at [118, 424] on li "Trang 2" at bounding box center [104, 432] width 28 height 28
click at [96, 432] on link "Trang 2" at bounding box center [104, 432] width 28 height 28
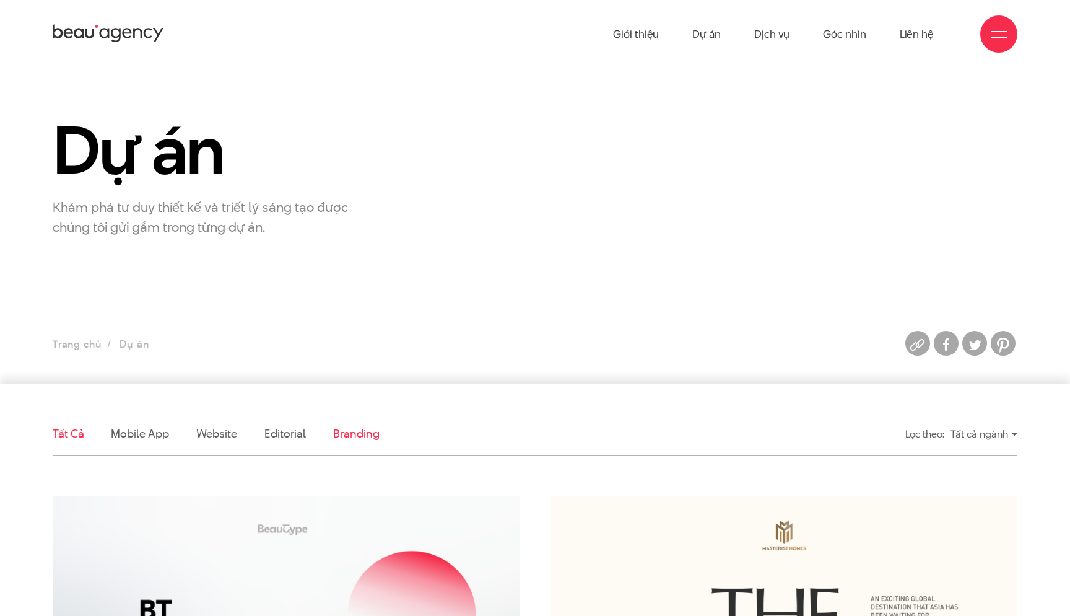
click at [339, 435] on link "Branding" at bounding box center [356, 432] width 46 height 15
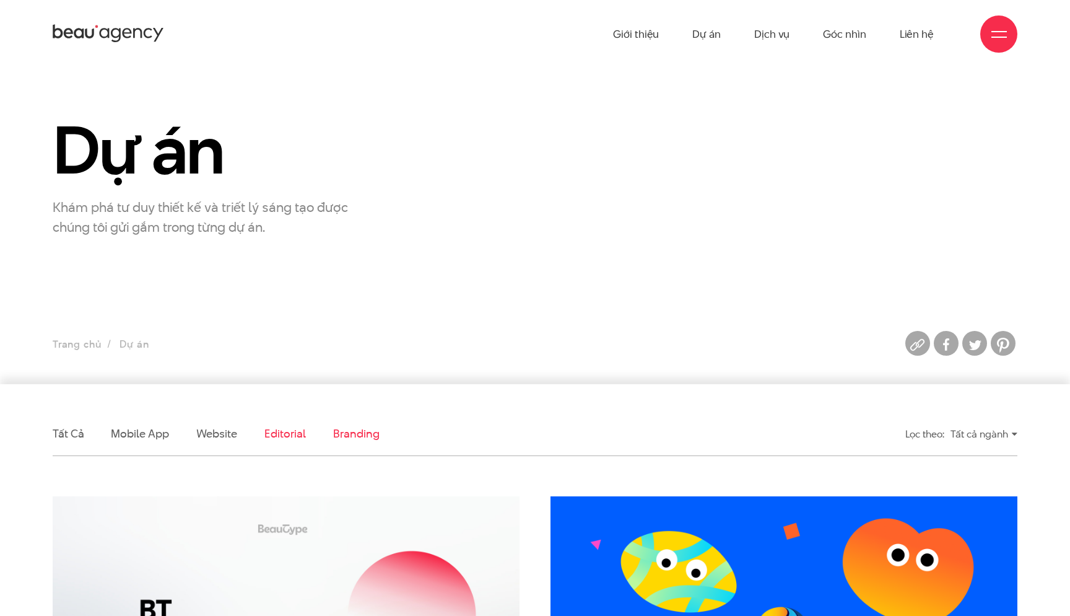
click at [290, 432] on link "Editorial" at bounding box center [284, 432] width 41 height 15
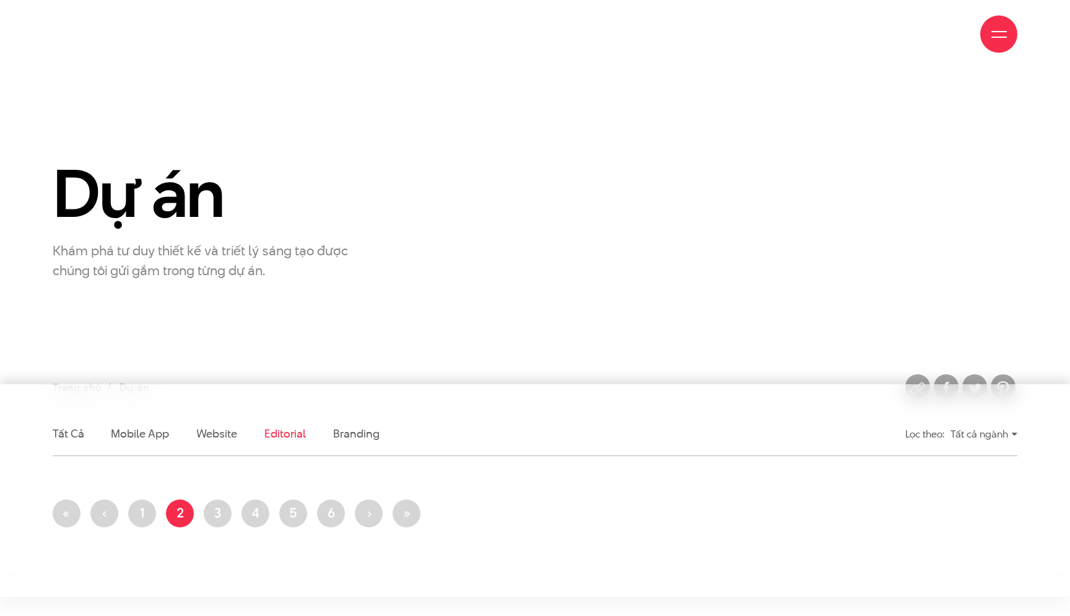
scroll to position [412, 0]
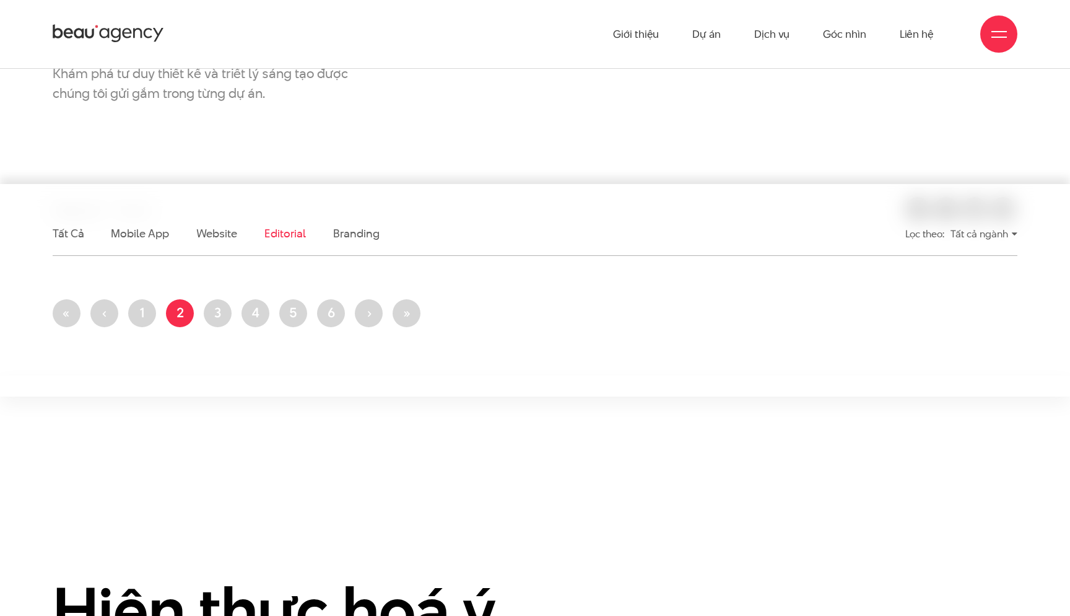
click at [352, 219] on li "Branding" at bounding box center [356, 233] width 46 height 43
click at [352, 224] on li "Branding" at bounding box center [356, 233] width 46 height 43
click at [352, 232] on link "Branding" at bounding box center [356, 232] width 46 height 15
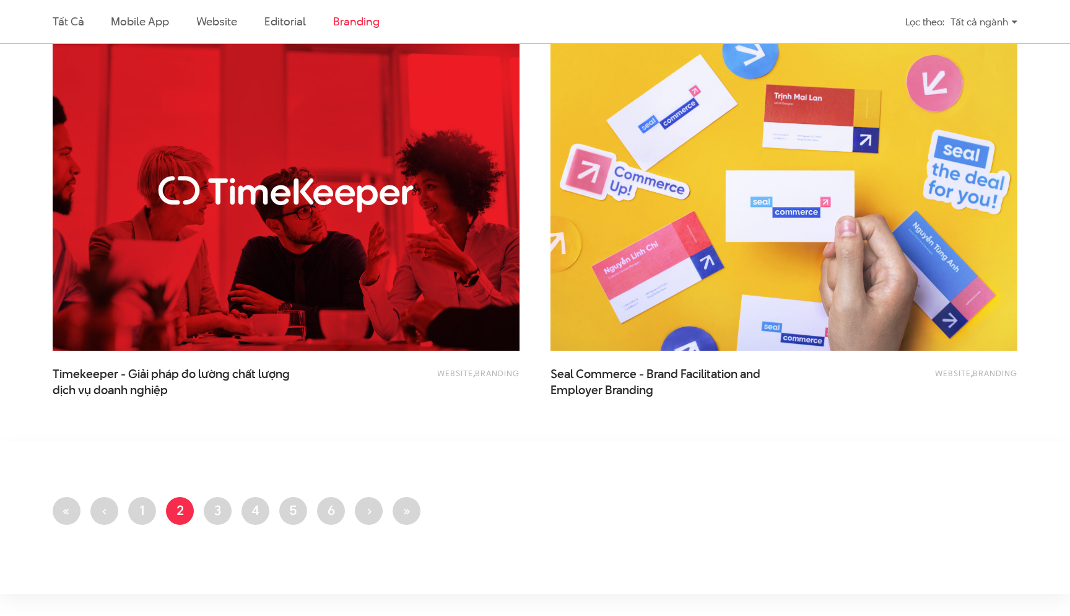
scroll to position [1556, 0]
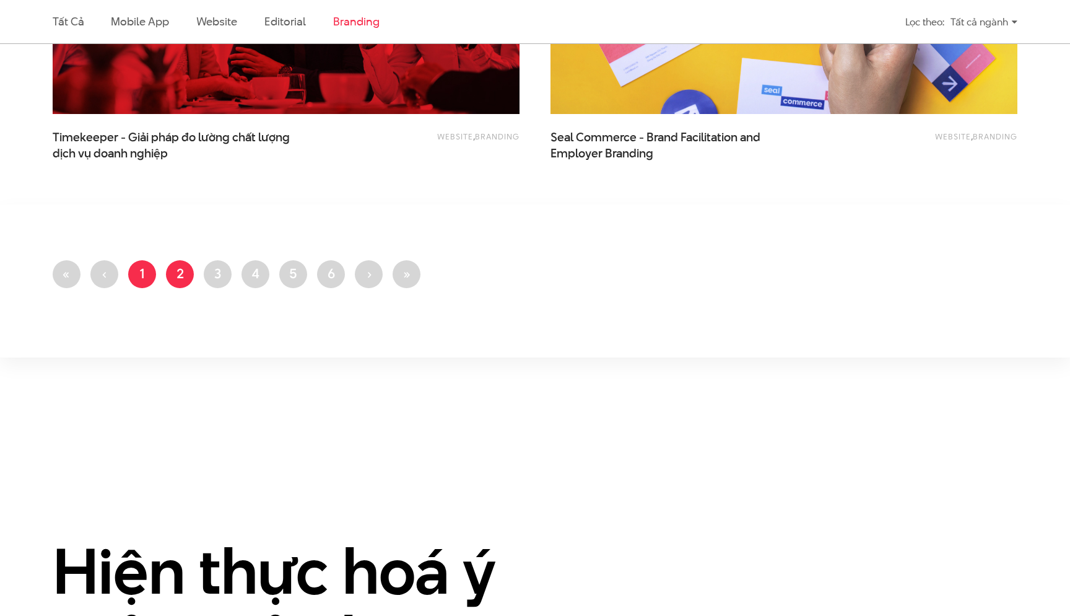
click at [142, 274] on link "Trang 1" at bounding box center [142, 274] width 28 height 28
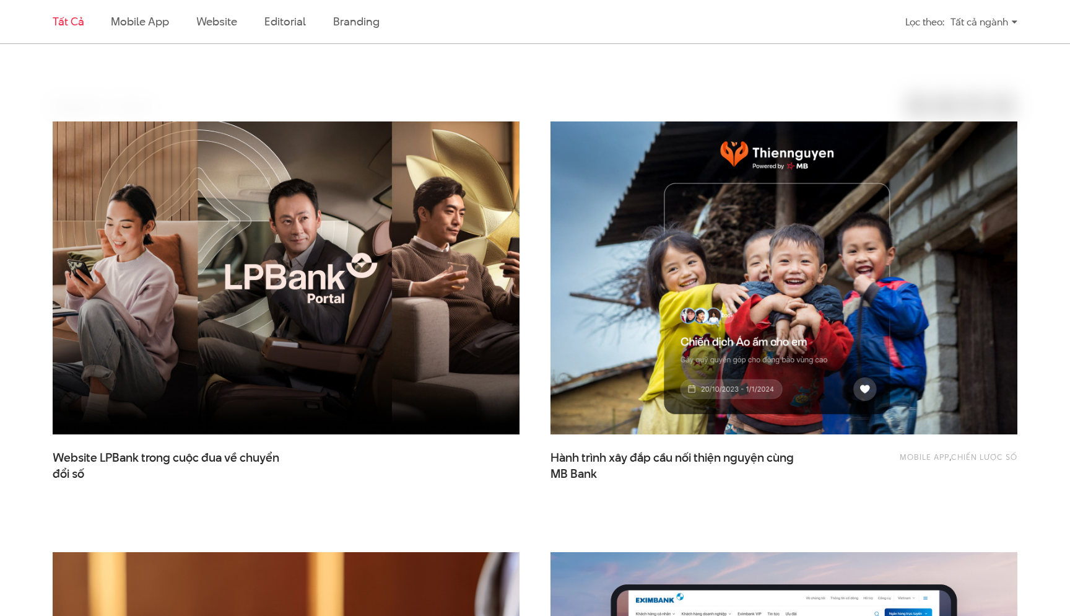
scroll to position [414, 0]
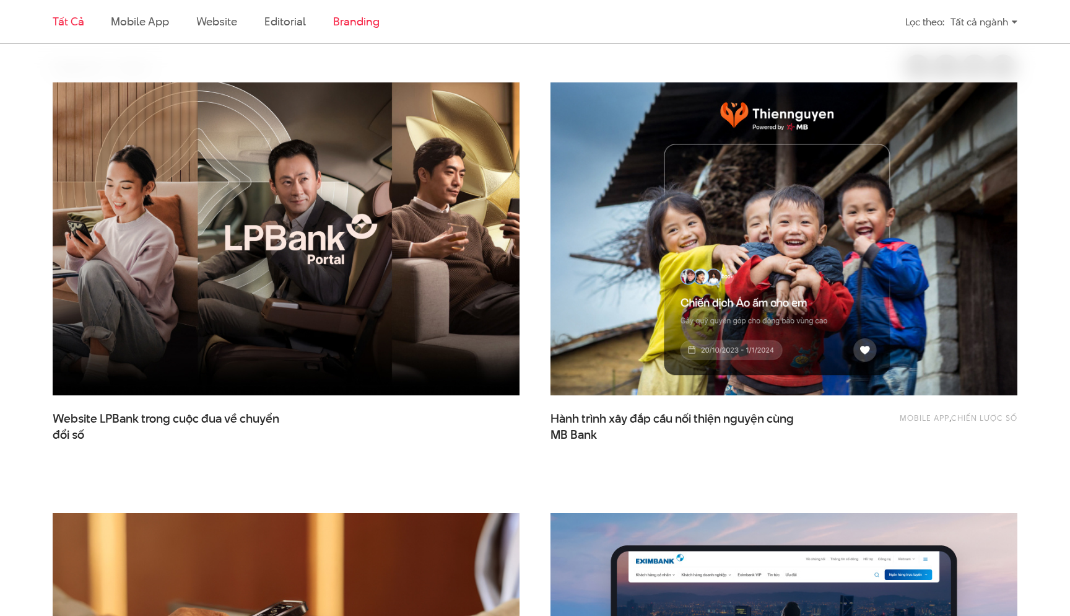
click at [358, 25] on link "Branding" at bounding box center [356, 21] width 46 height 15
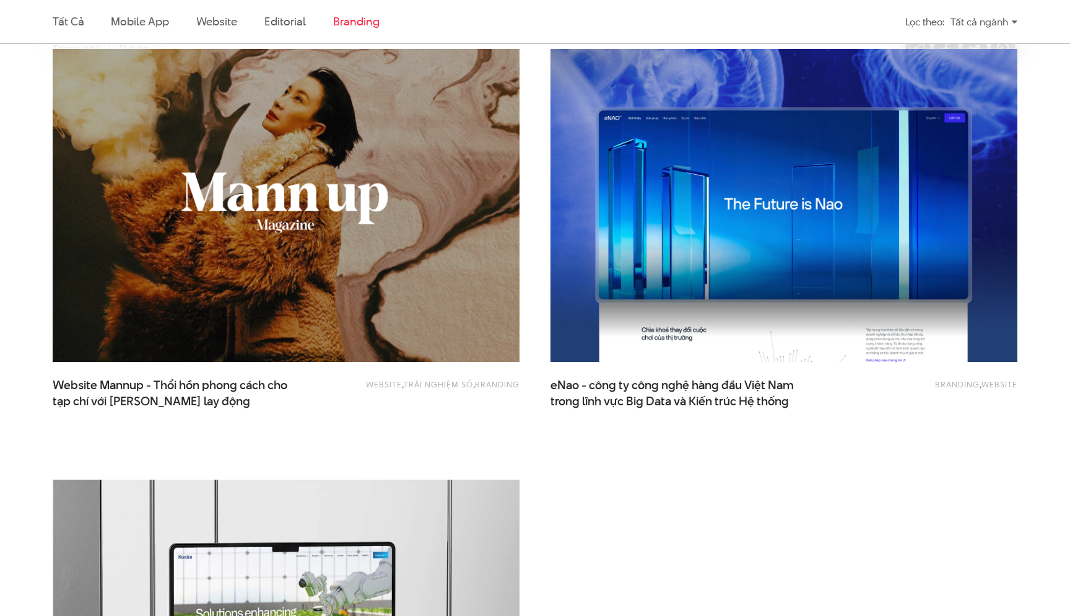
scroll to position [464, 0]
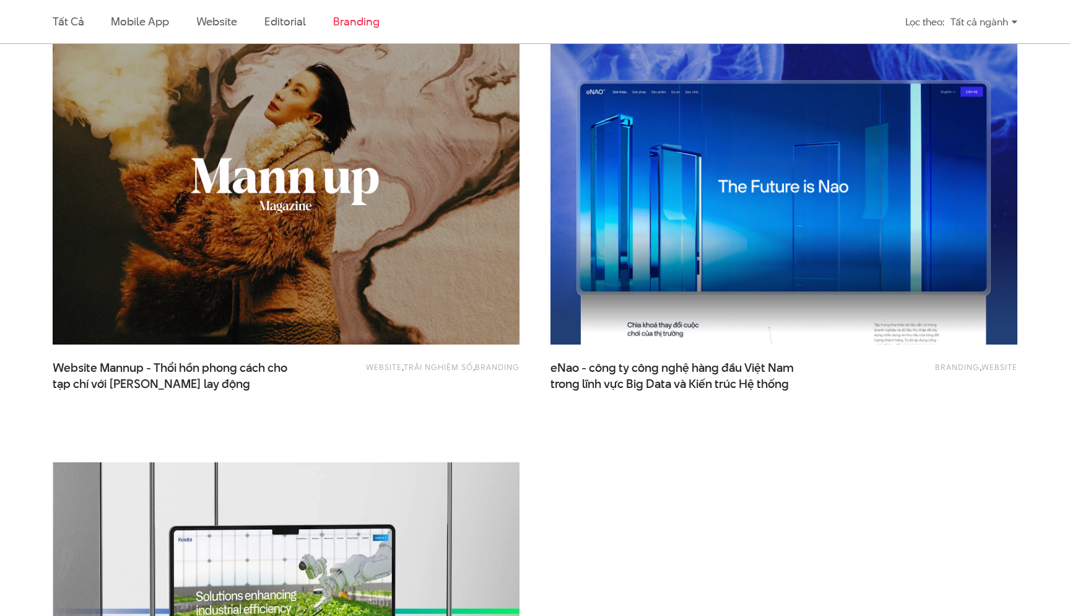
click at [680, 287] on img at bounding box center [783, 188] width 513 height 344
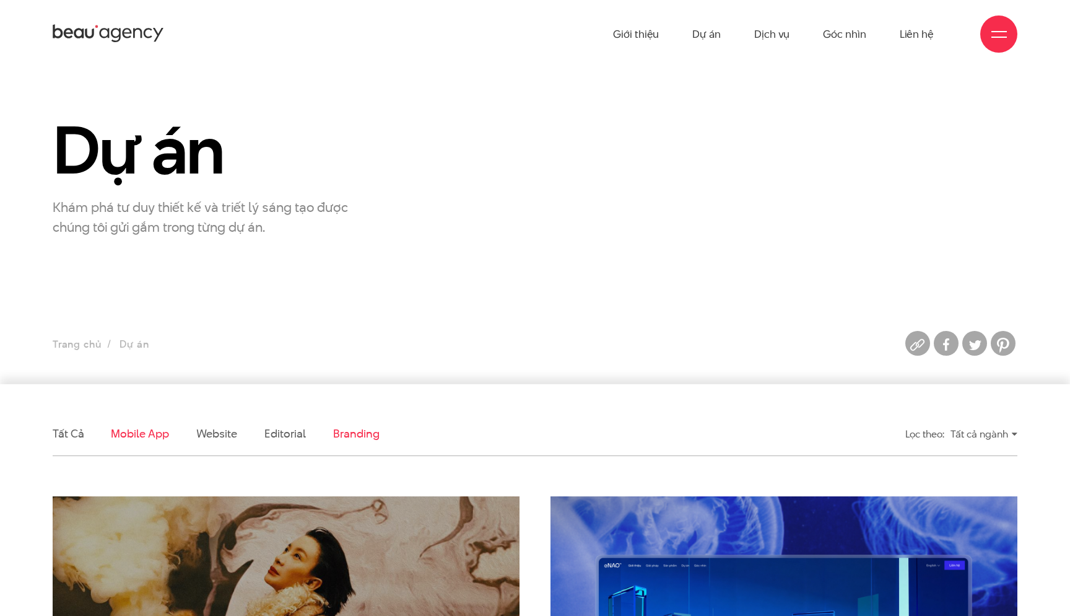
scroll to position [0, 0]
click at [94, 428] on ul "Tất cả Mobile app Website Editorial Branding" at bounding box center [411, 433] width 716 height 43
click at [82, 429] on link "Tất cả" at bounding box center [68, 432] width 31 height 15
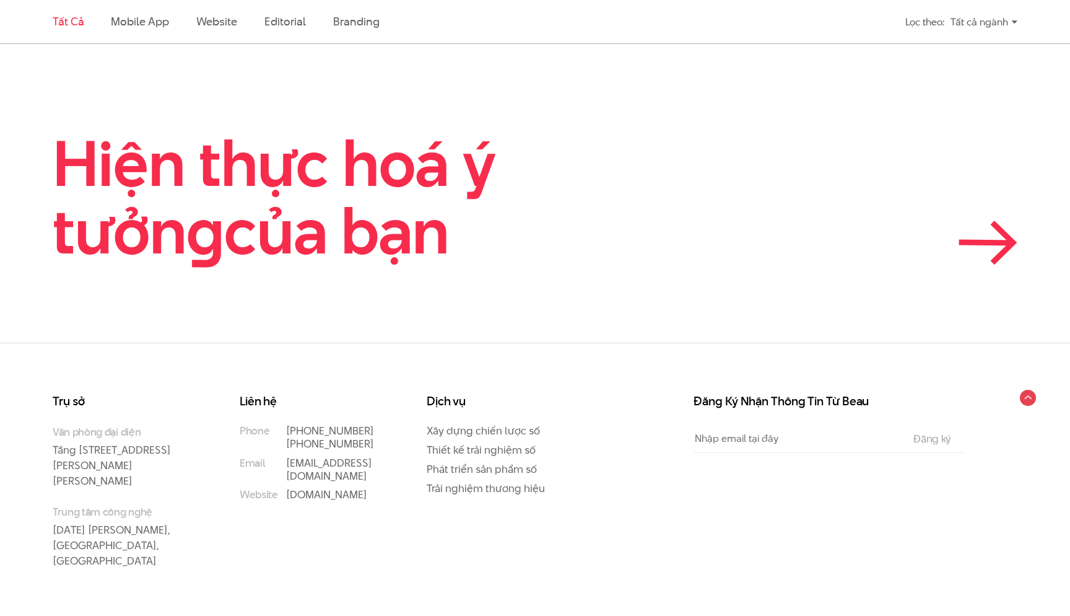
scroll to position [2862, 0]
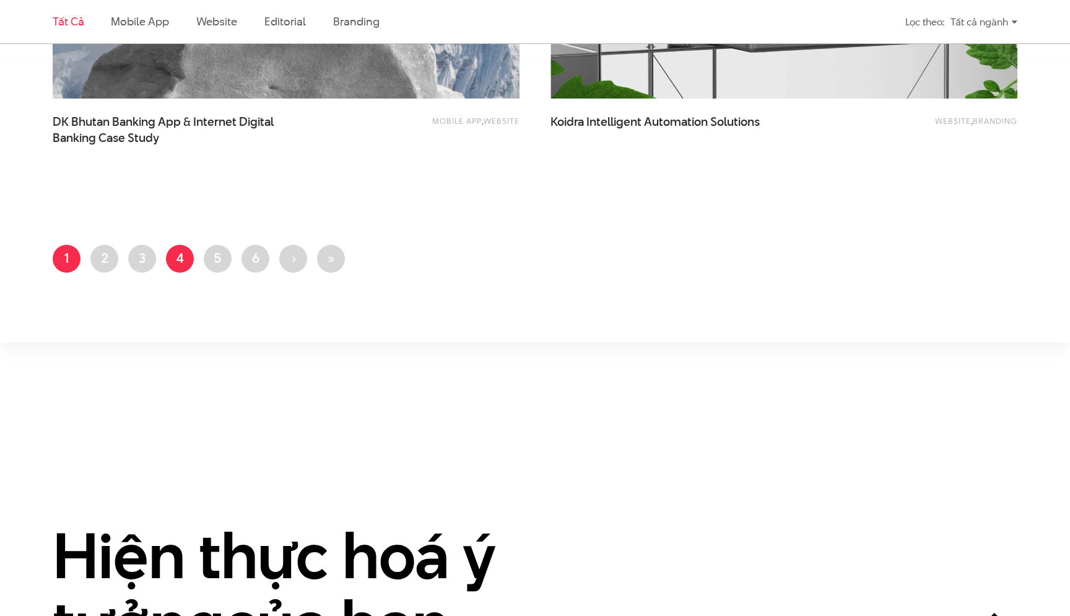
click at [185, 249] on link "Trang 4" at bounding box center [180, 259] width 28 height 28
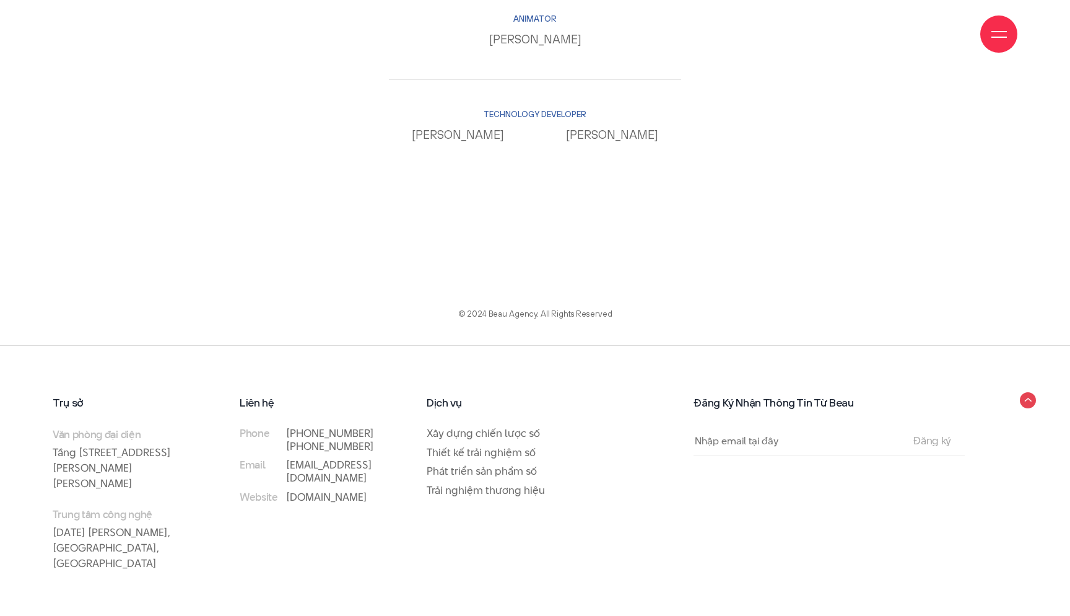
scroll to position [12174, 0]
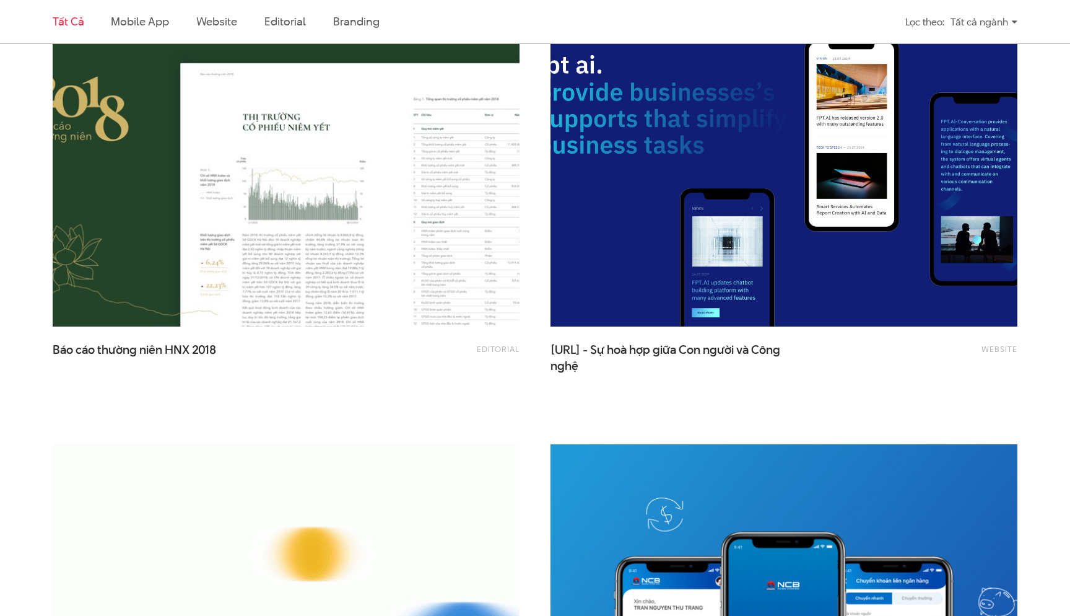
scroll to position [453, 0]
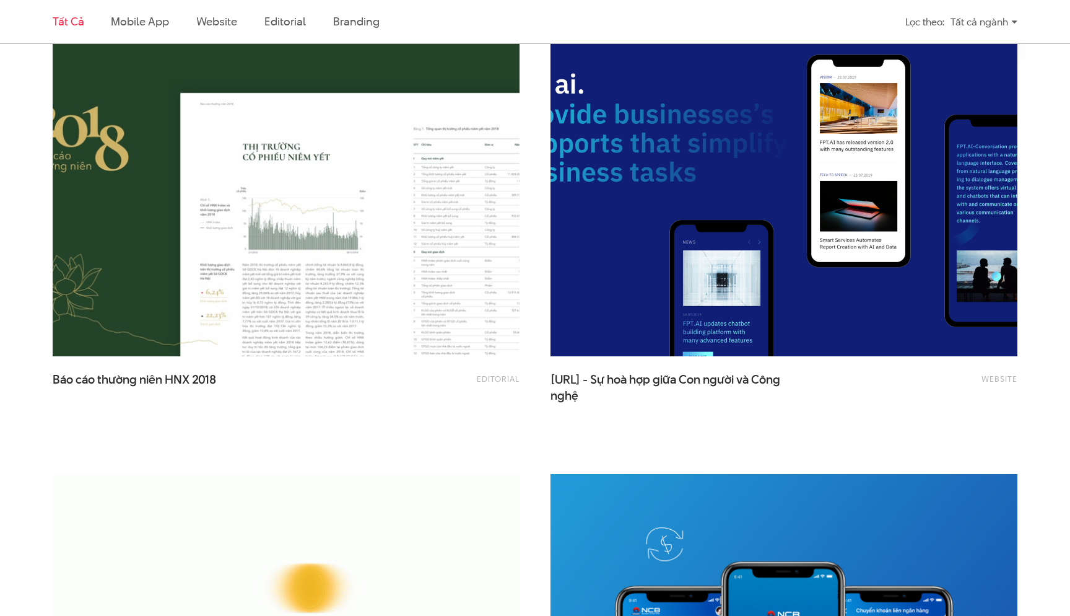
click at [677, 221] on img at bounding box center [783, 200] width 513 height 344
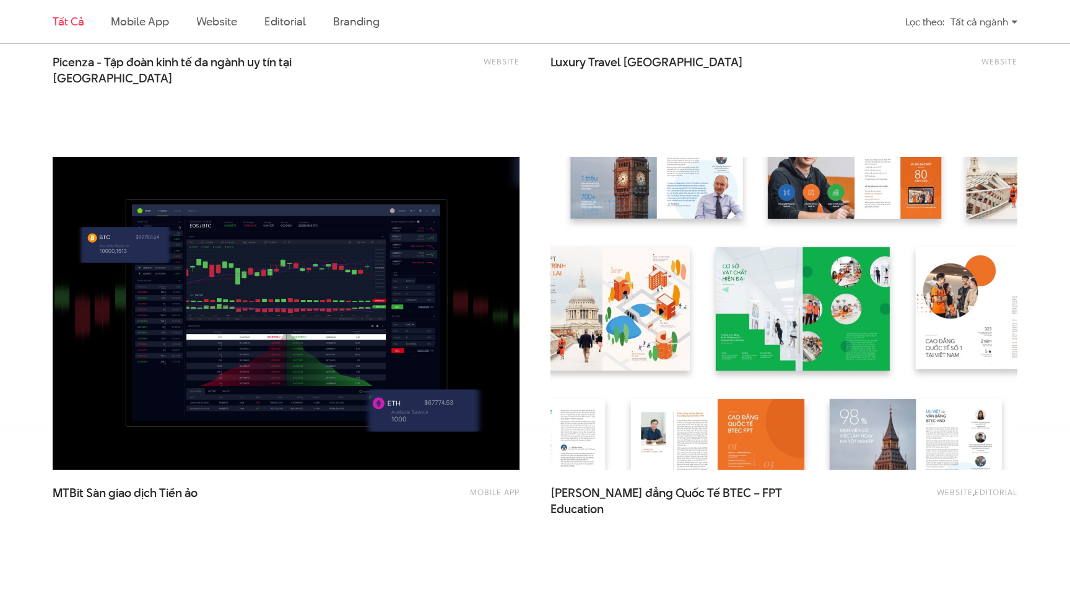
scroll to position [2470, 0]
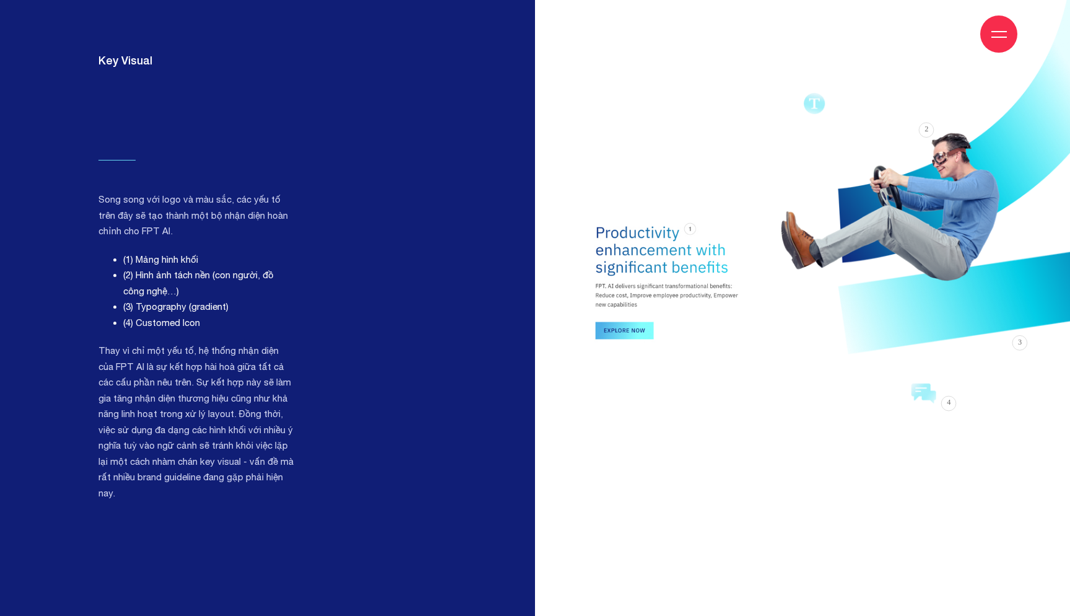
scroll to position [2947, 0]
